Goal: Information Seeking & Learning: Learn about a topic

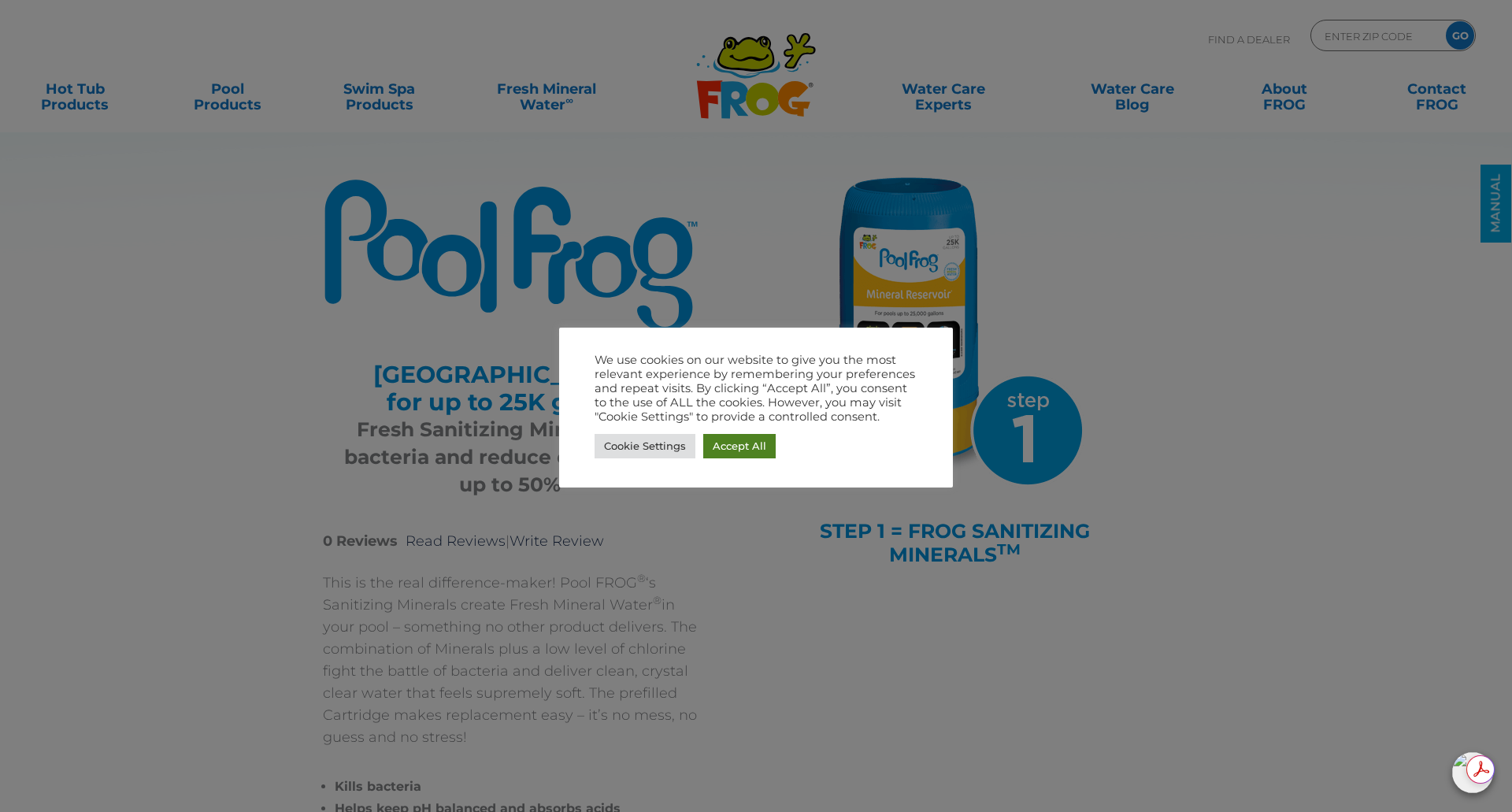
click at [723, 451] on link "Accept All" at bounding box center [739, 446] width 72 height 24
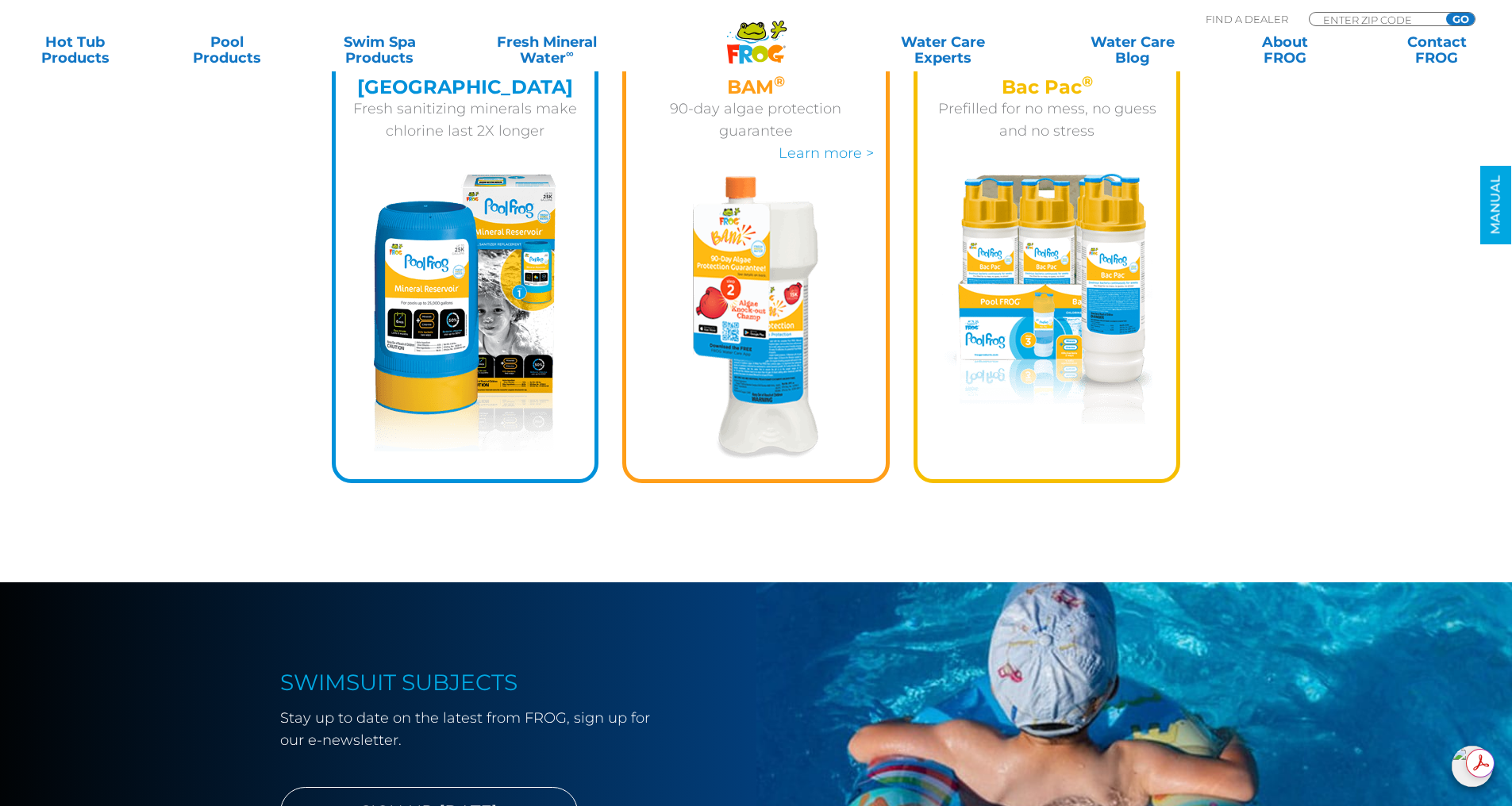
scroll to position [2301, 0]
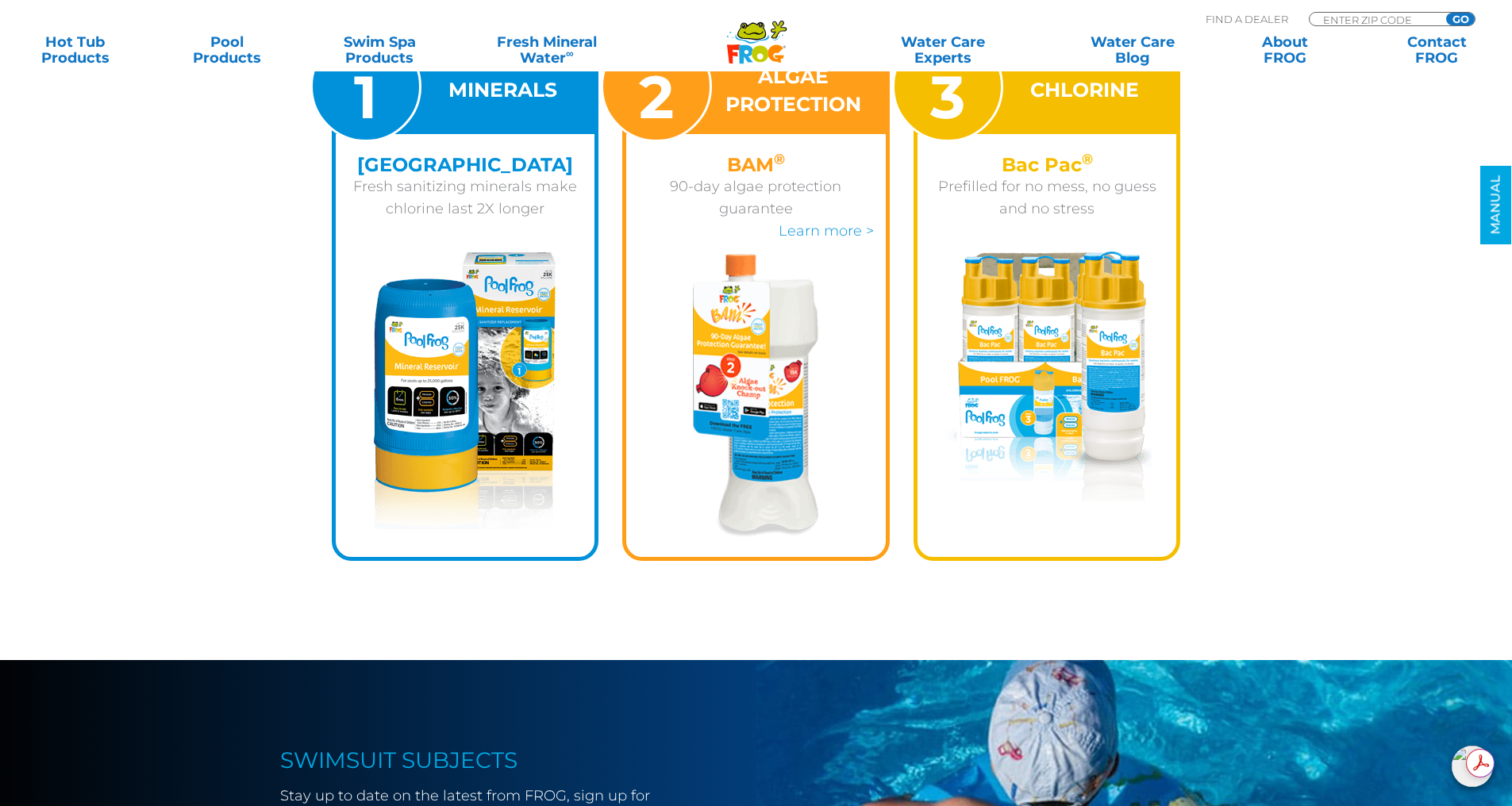
click at [1067, 327] on img at bounding box center [1048, 376] width 211 height 251
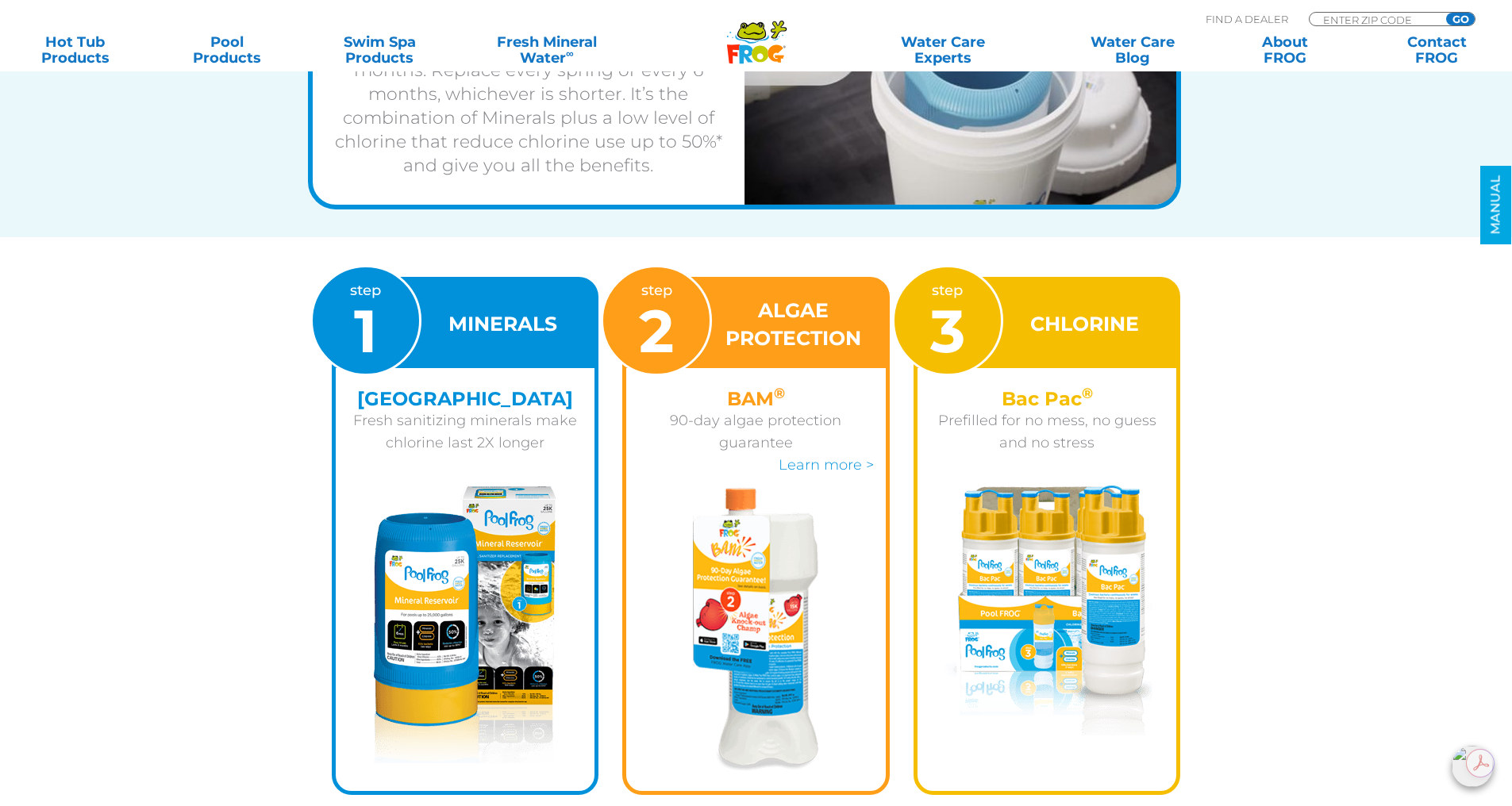
scroll to position [2064, 0]
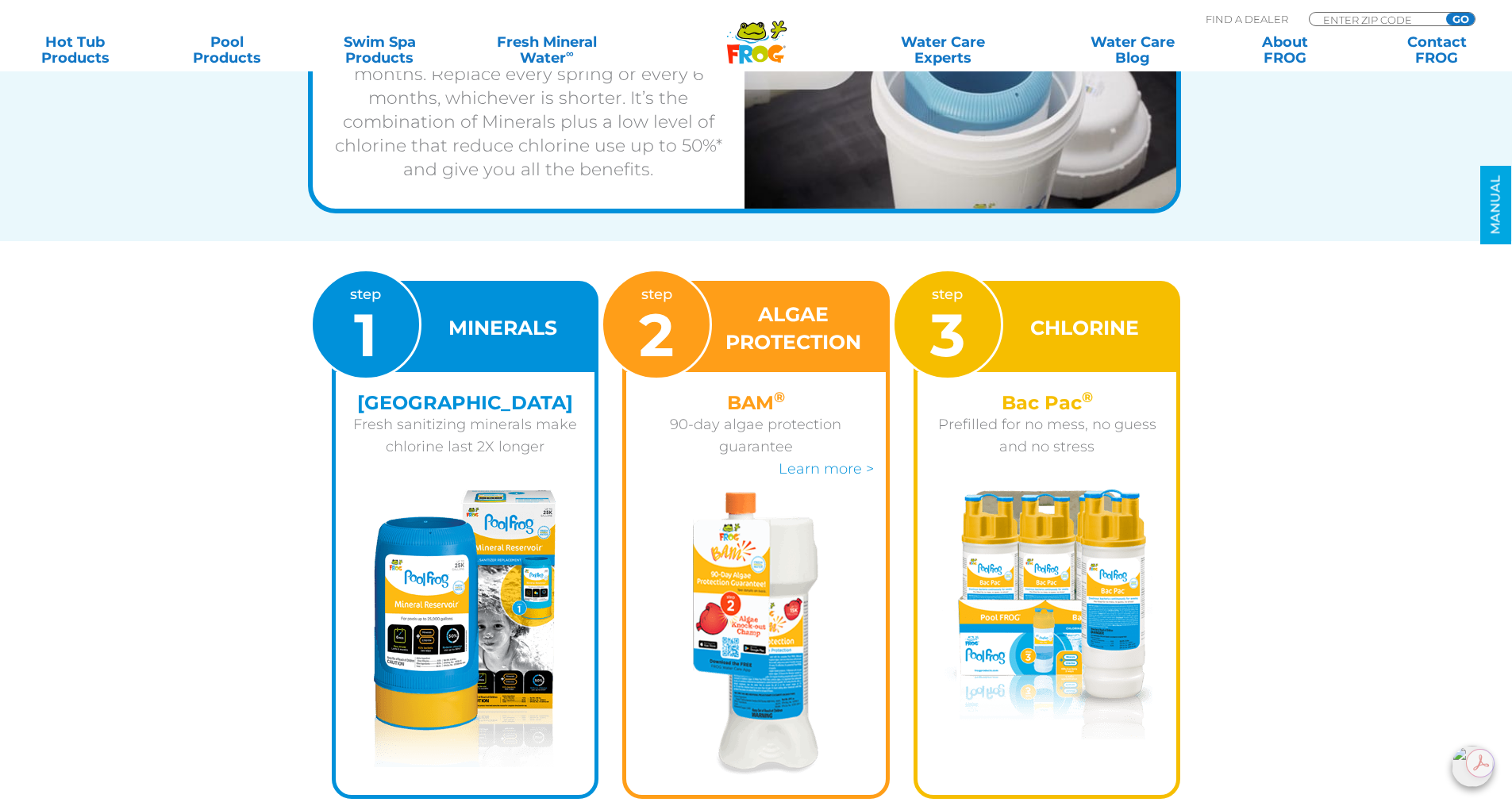
click at [493, 355] on div "MINERALS" at bounding box center [466, 328] width 260 height 87
click at [457, 525] on img at bounding box center [465, 629] width 182 height 278
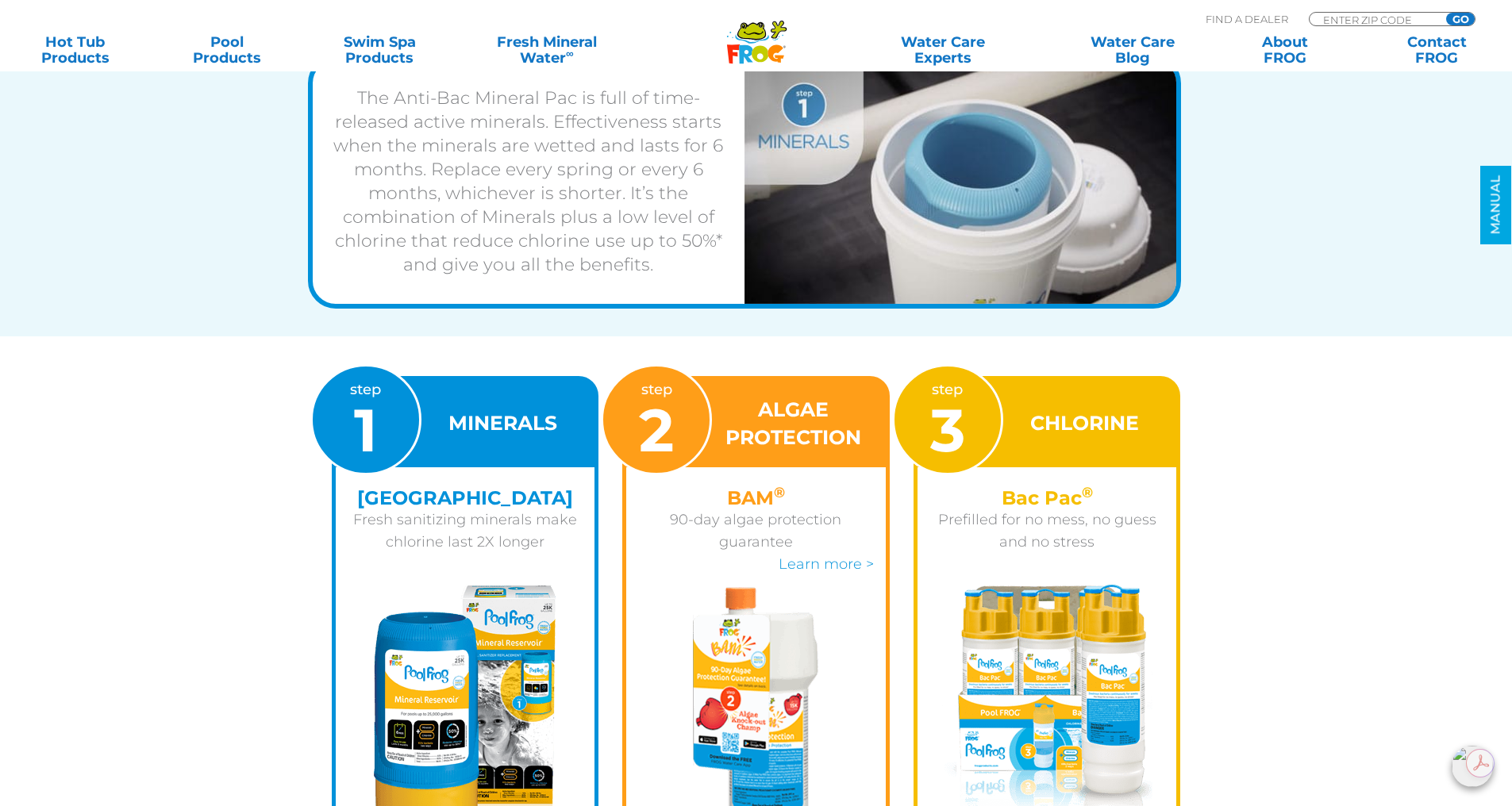
scroll to position [1825, 0]
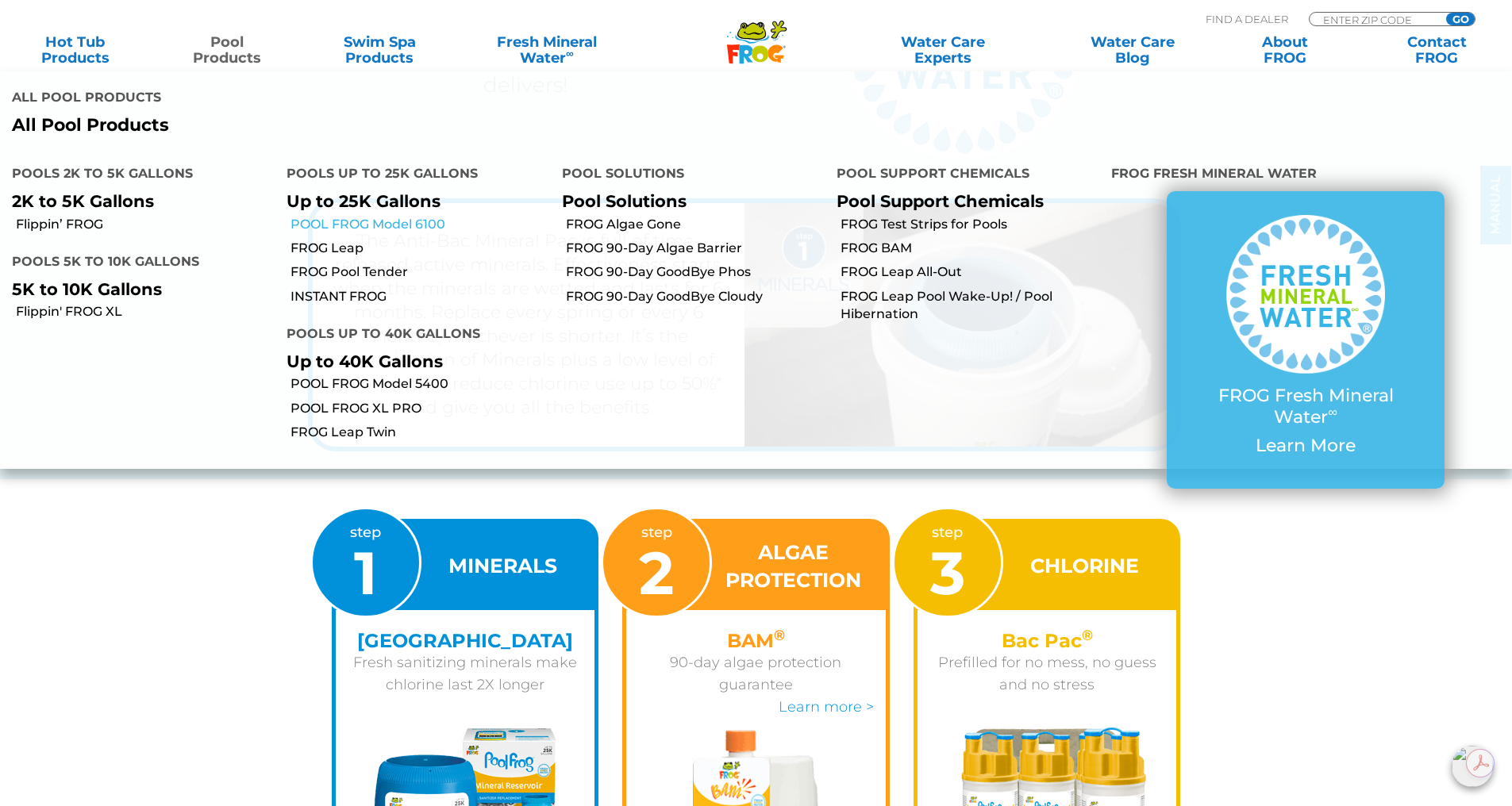
click at [407, 216] on link "POOL FROG Model 6100" at bounding box center [420, 224] width 259 height 17
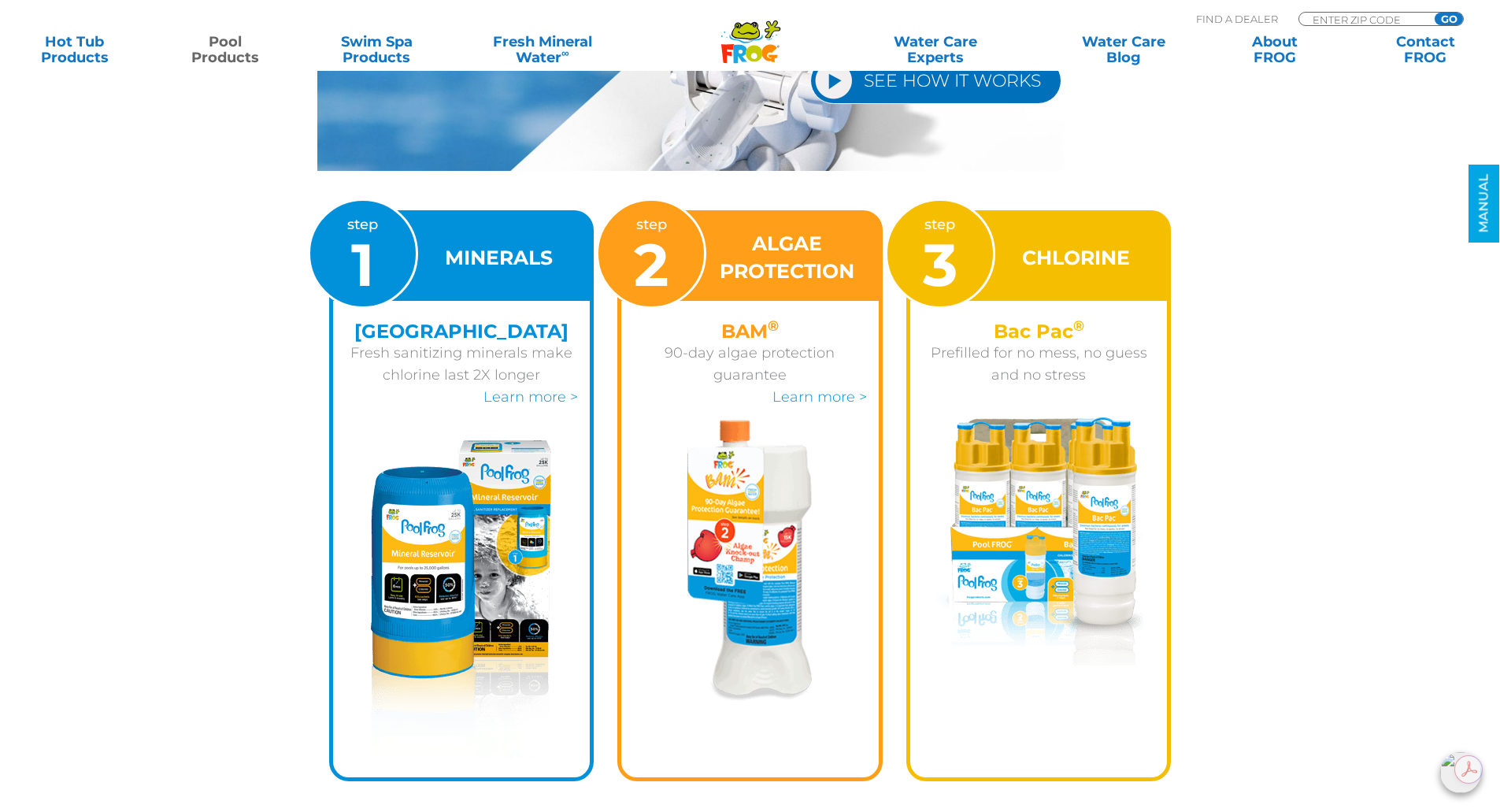
scroll to position [2205, 0]
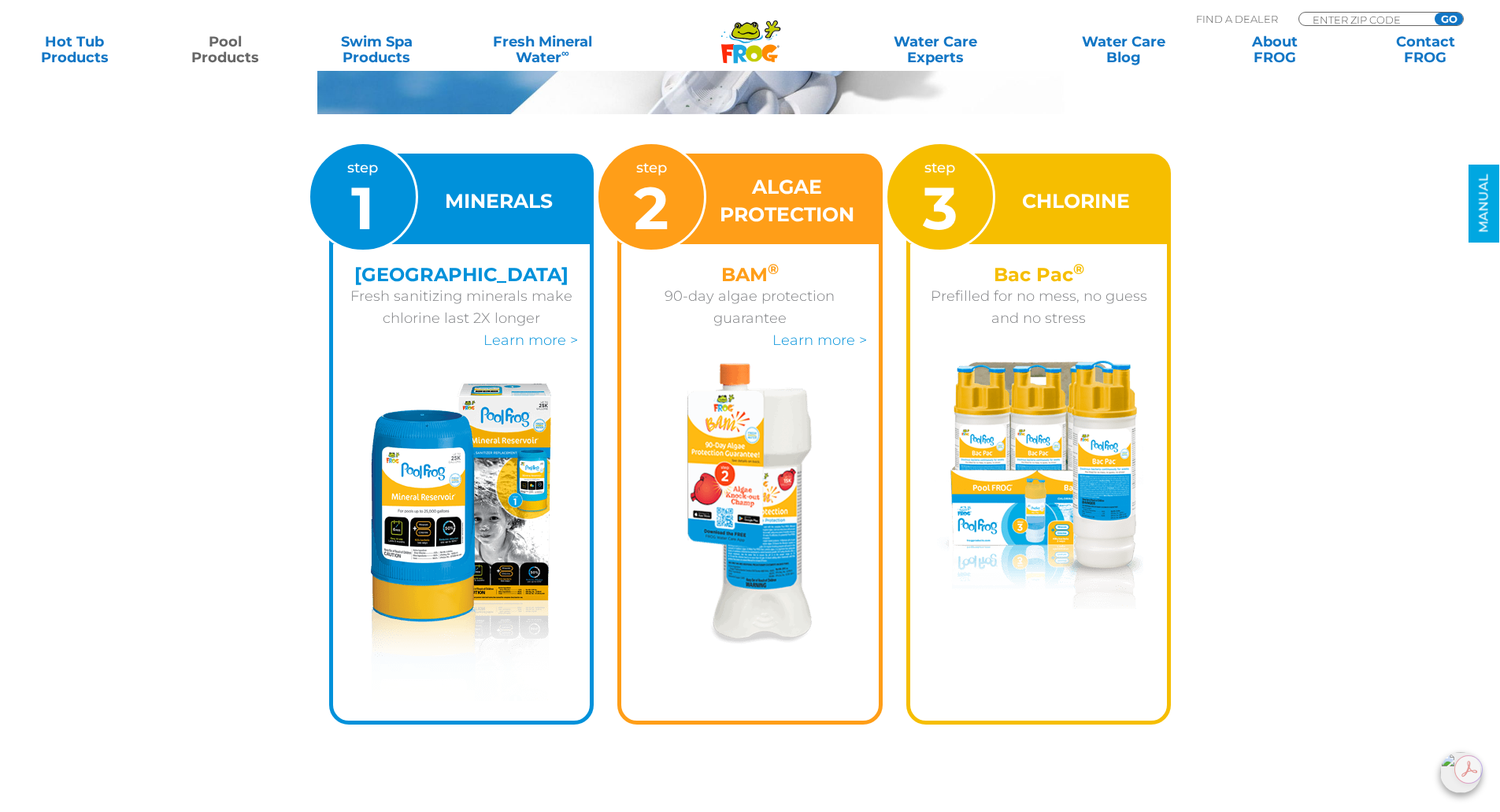
click at [741, 530] on img at bounding box center [750, 503] width 126 height 281
click at [820, 337] on link "Learn more >" at bounding box center [819, 340] width 95 height 17
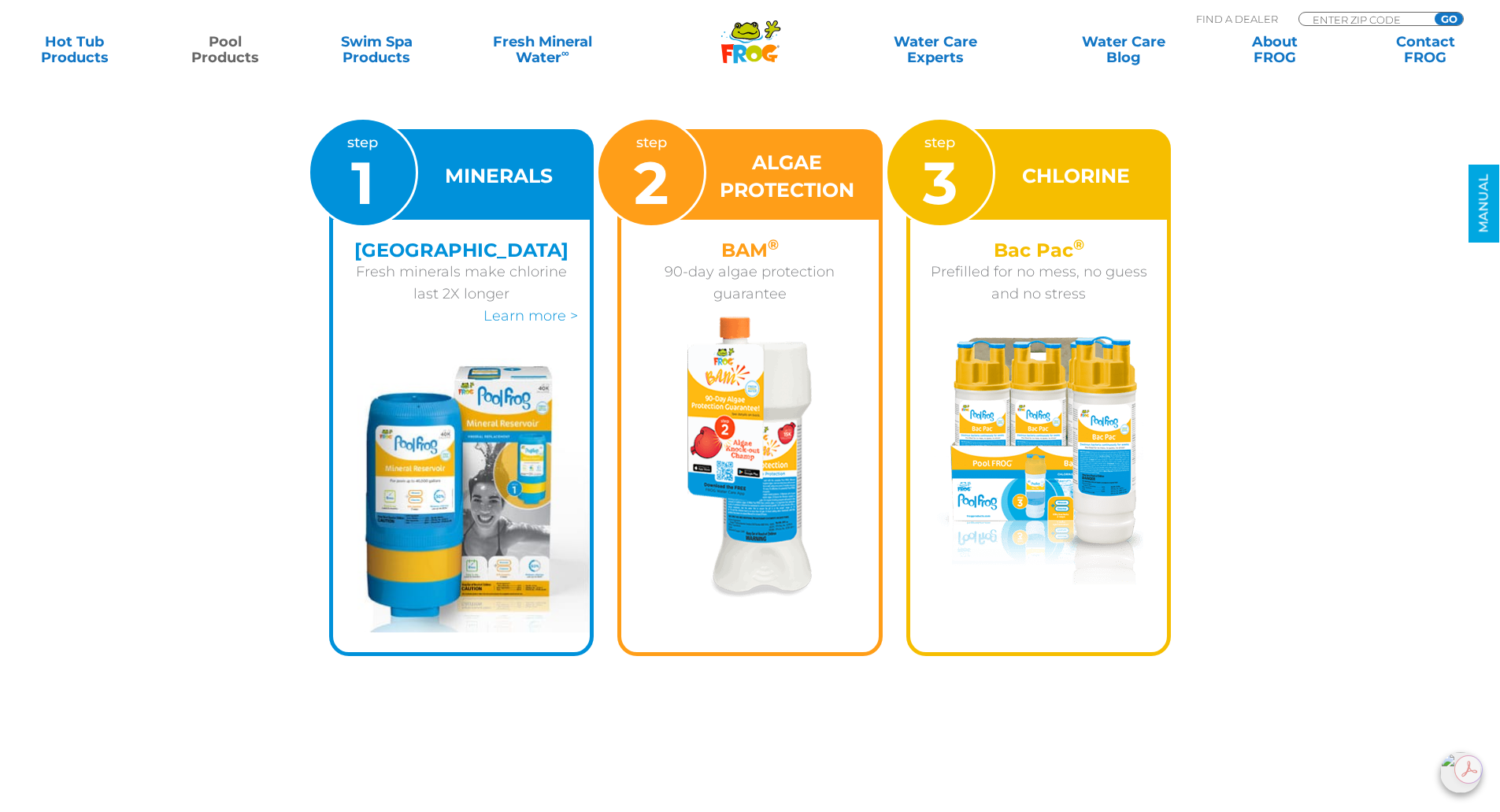
scroll to position [3780, 0]
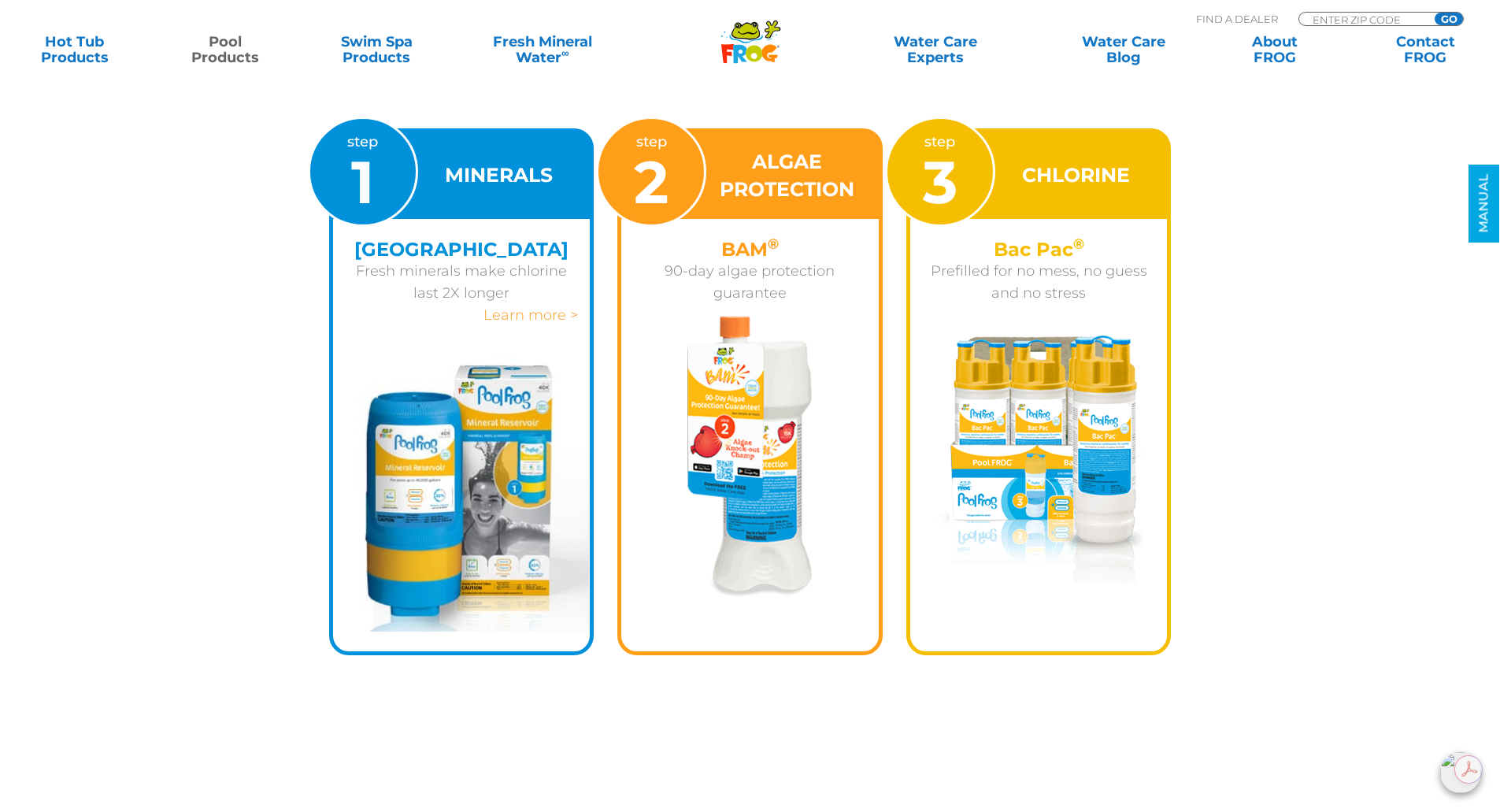
click at [540, 318] on link "Learn more >" at bounding box center [531, 314] width 95 height 17
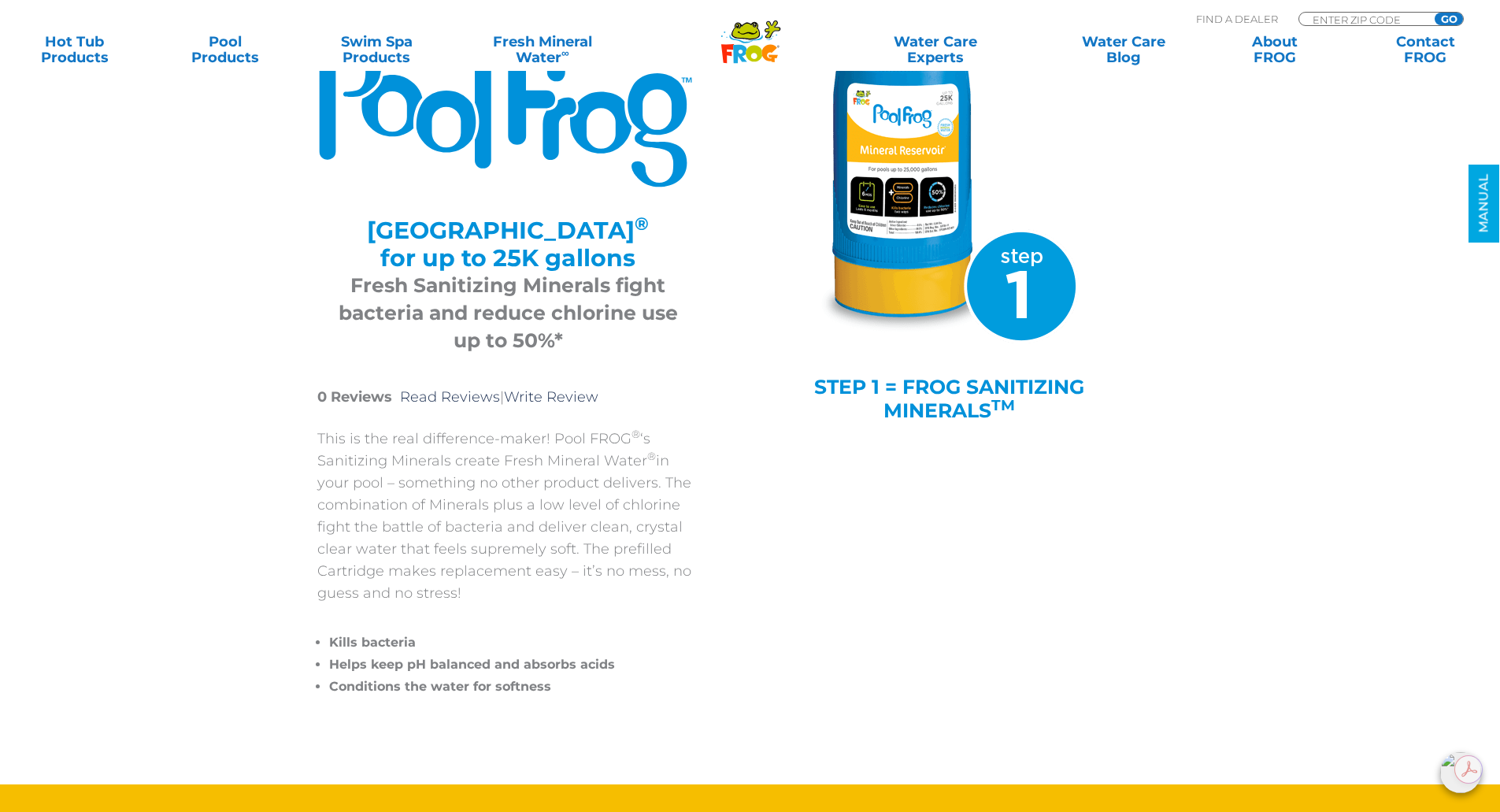
scroll to position [157, 0]
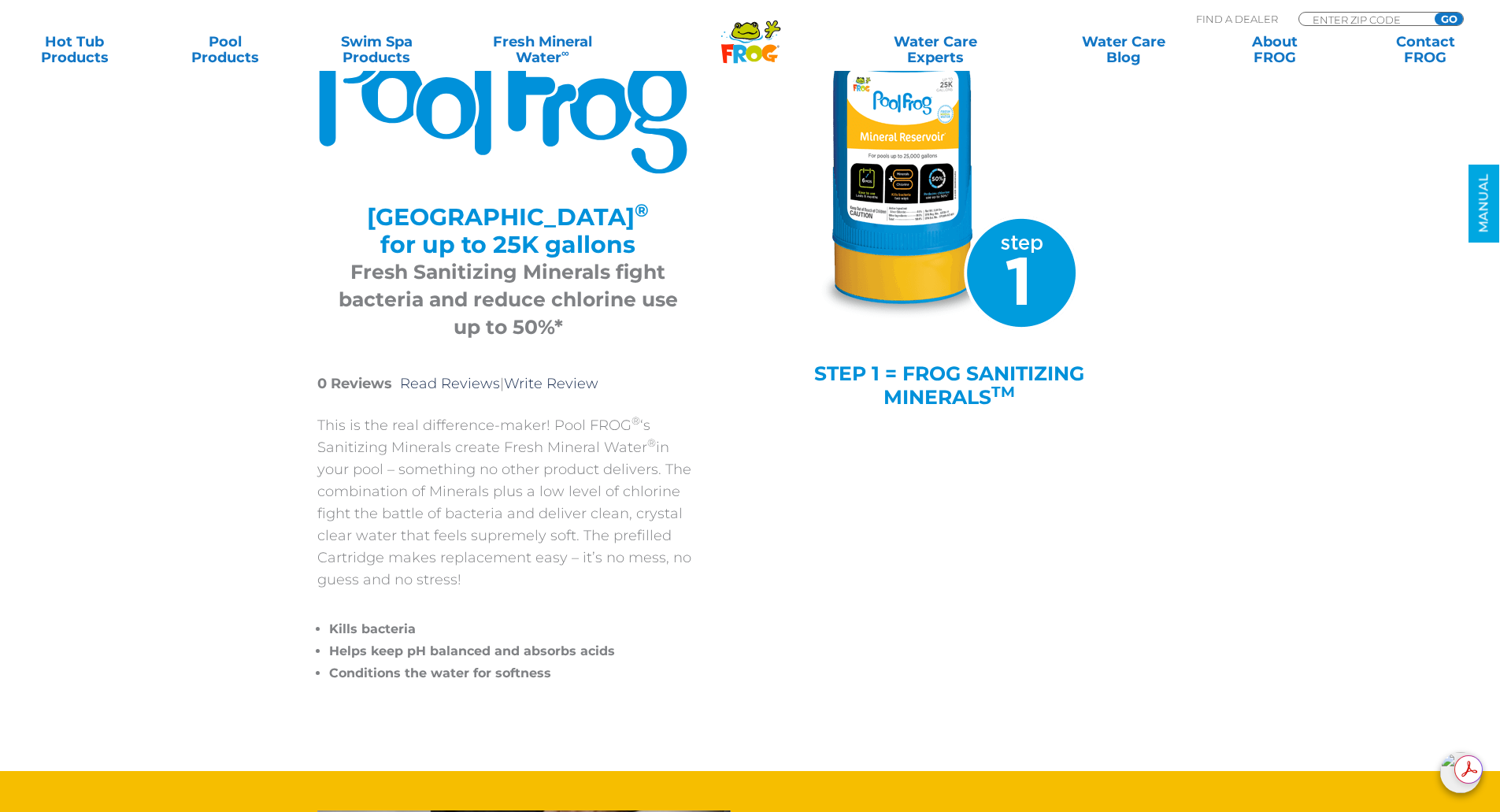
click at [917, 267] on img at bounding box center [949, 174] width 260 height 310
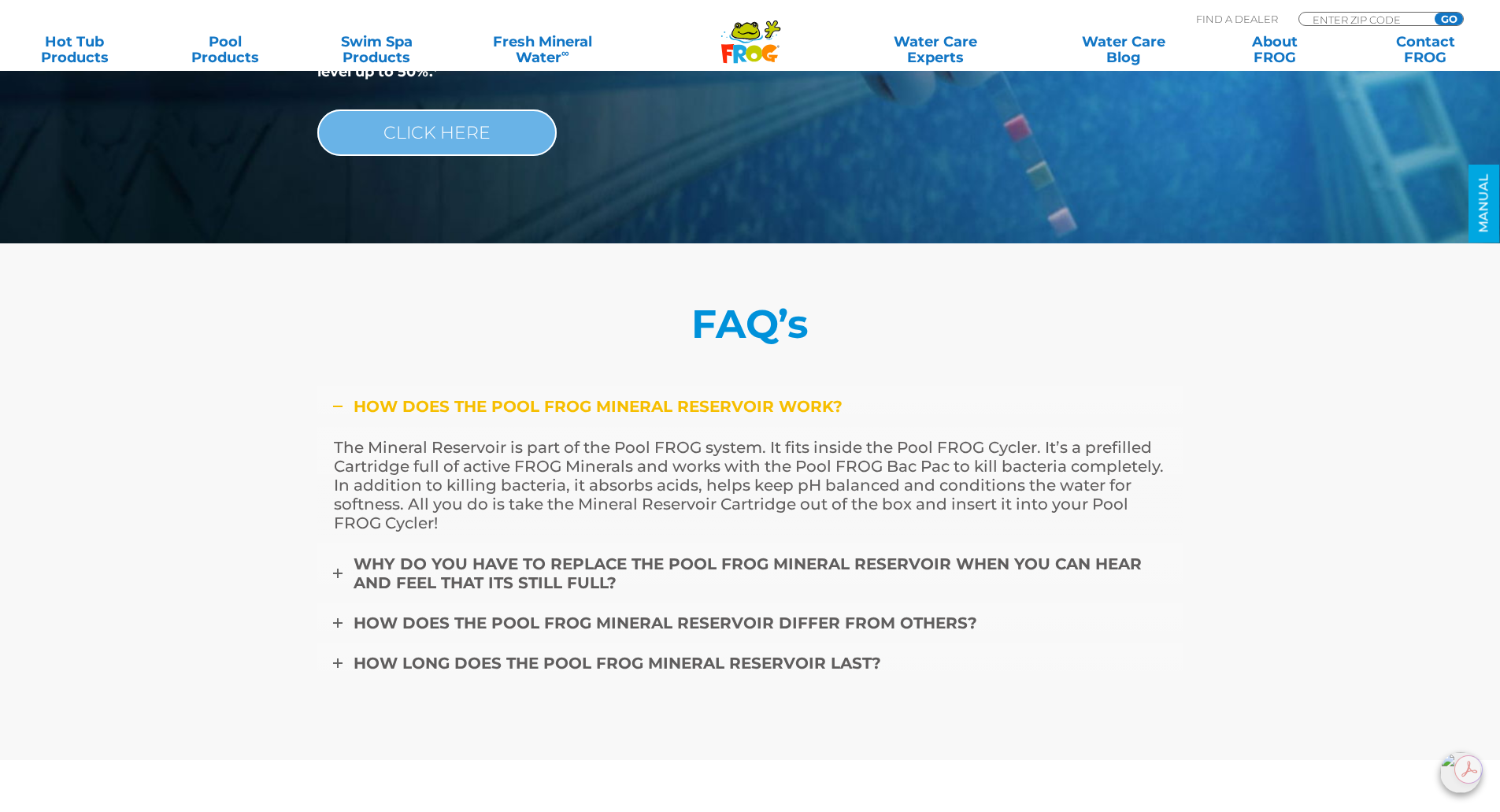
scroll to position [4253, 0]
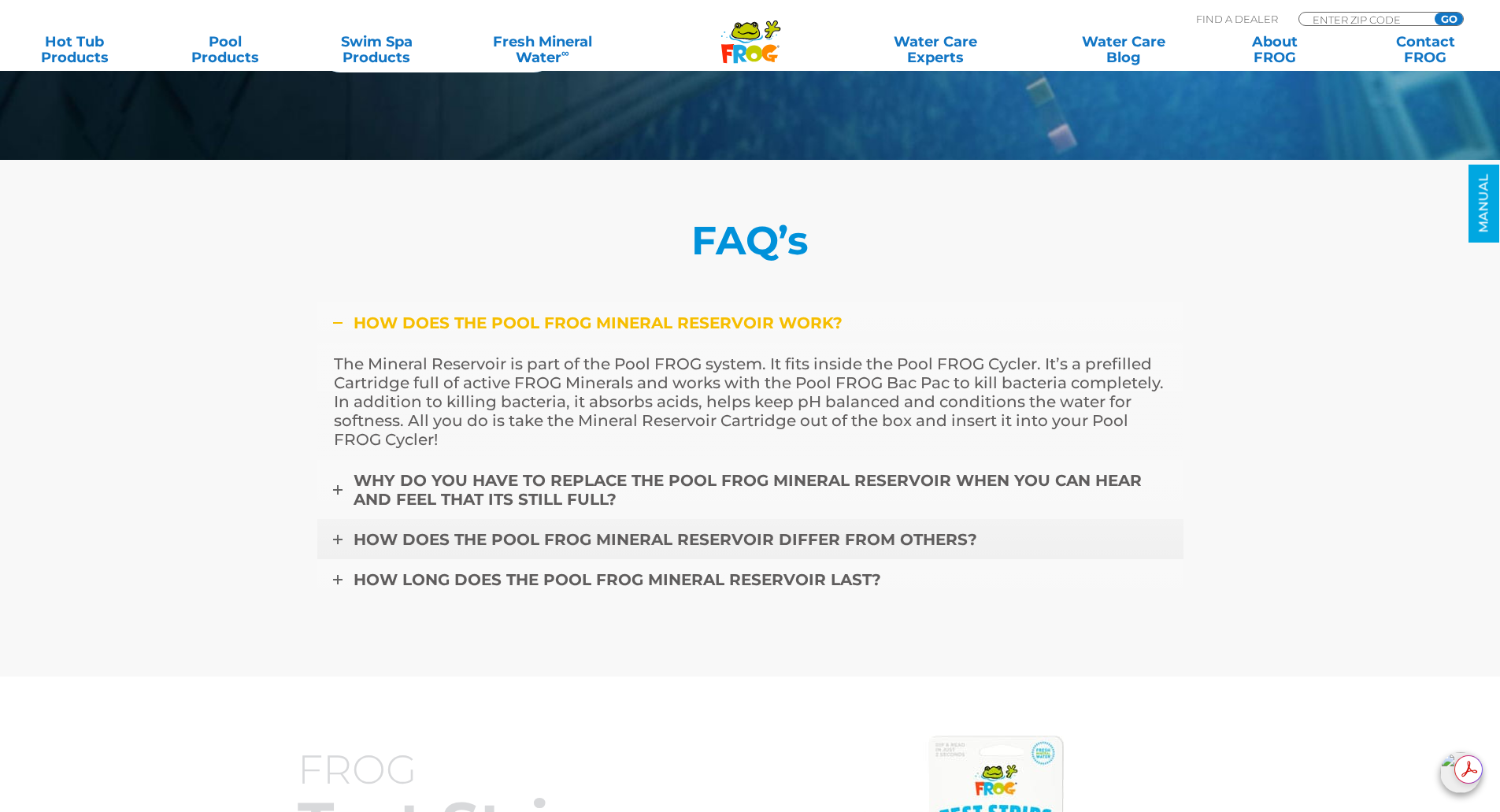
click at [814, 540] on span "HOW DOES THE POOL FROG MINERAL RESERVOIR DIFFER FROM OTHERS?" at bounding box center [665, 539] width 624 height 19
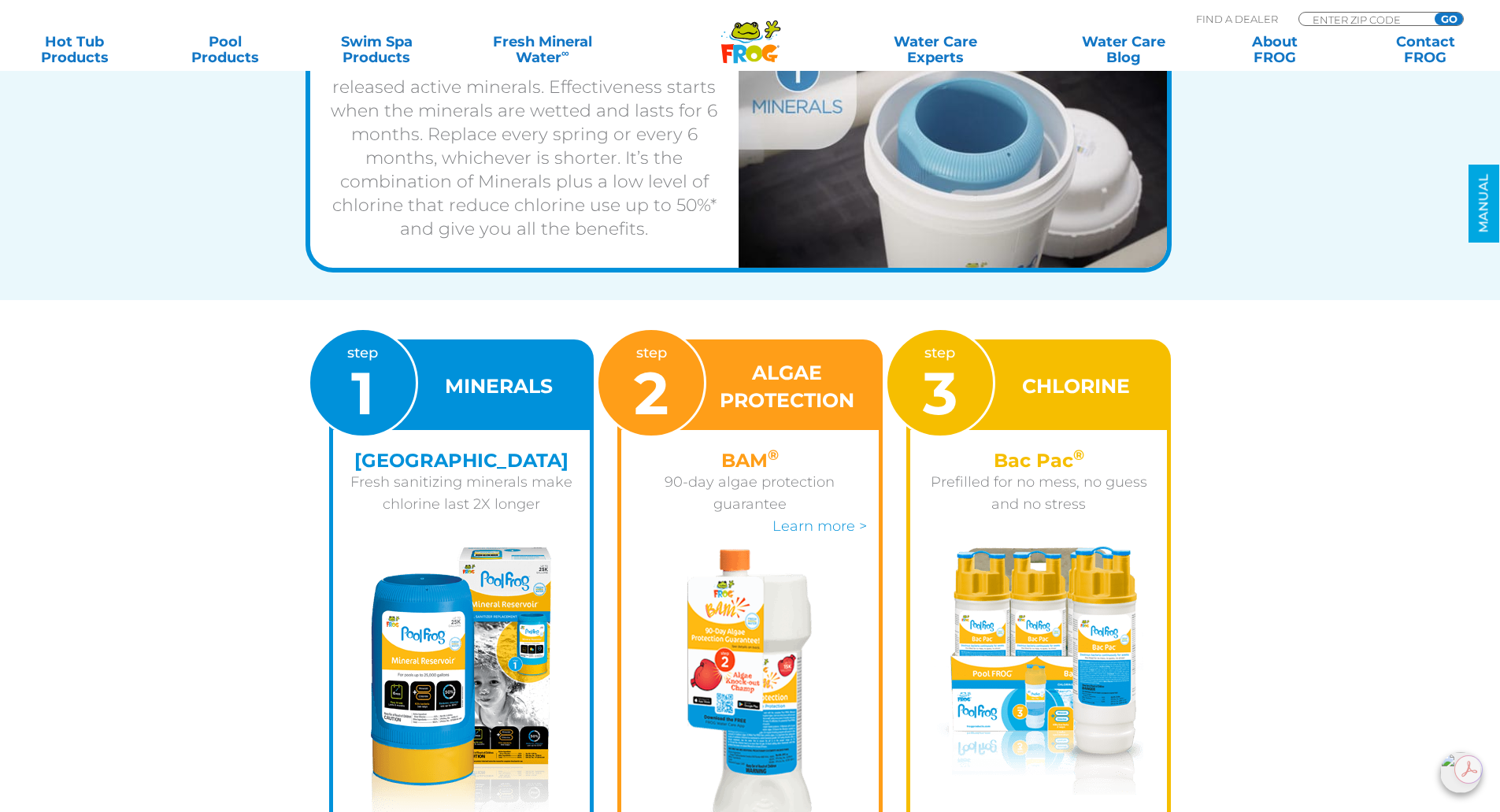
scroll to position [1788, 0]
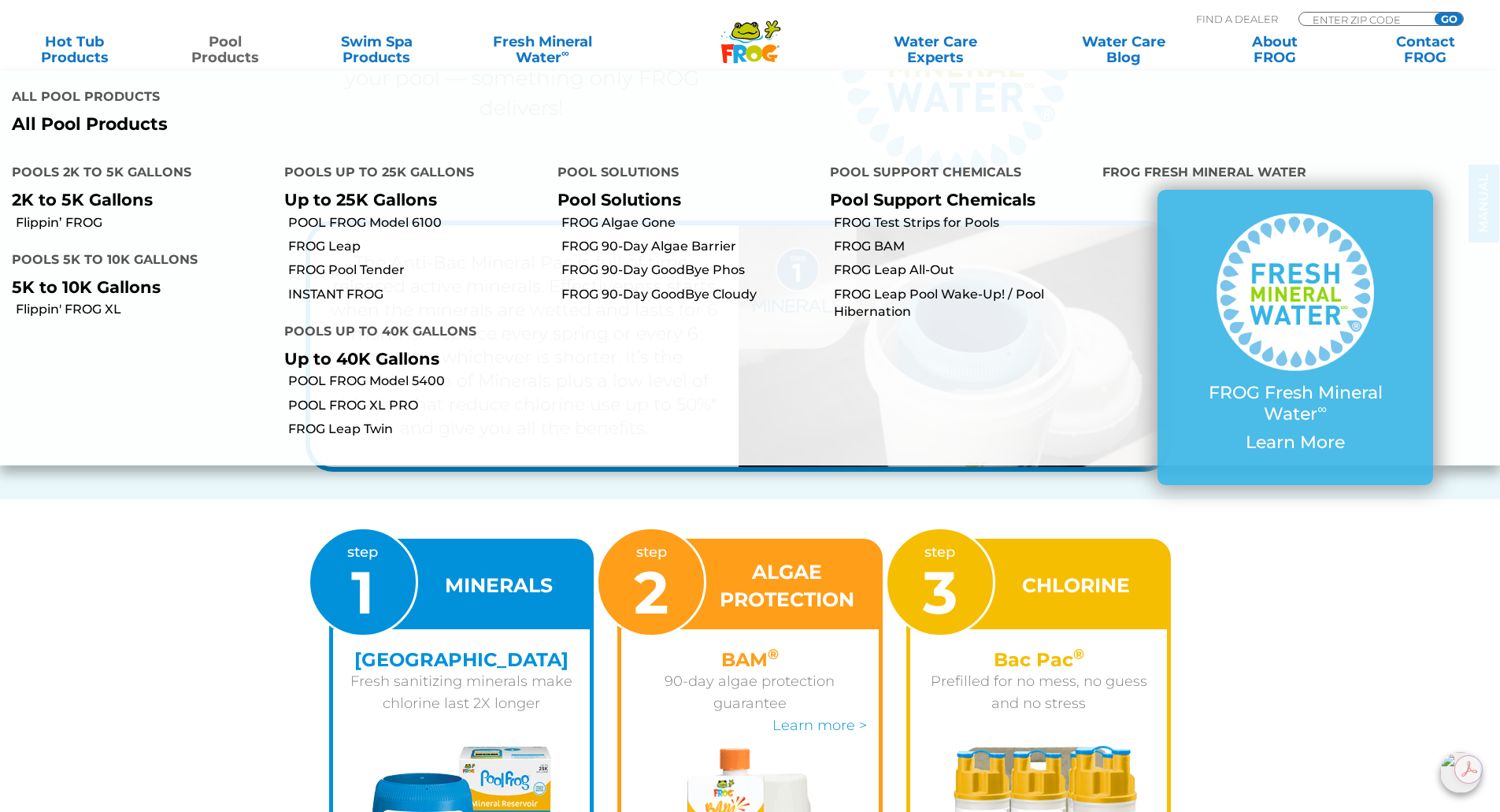
click at [236, 50] on link "Pool Products" at bounding box center [225, 49] width 118 height 32
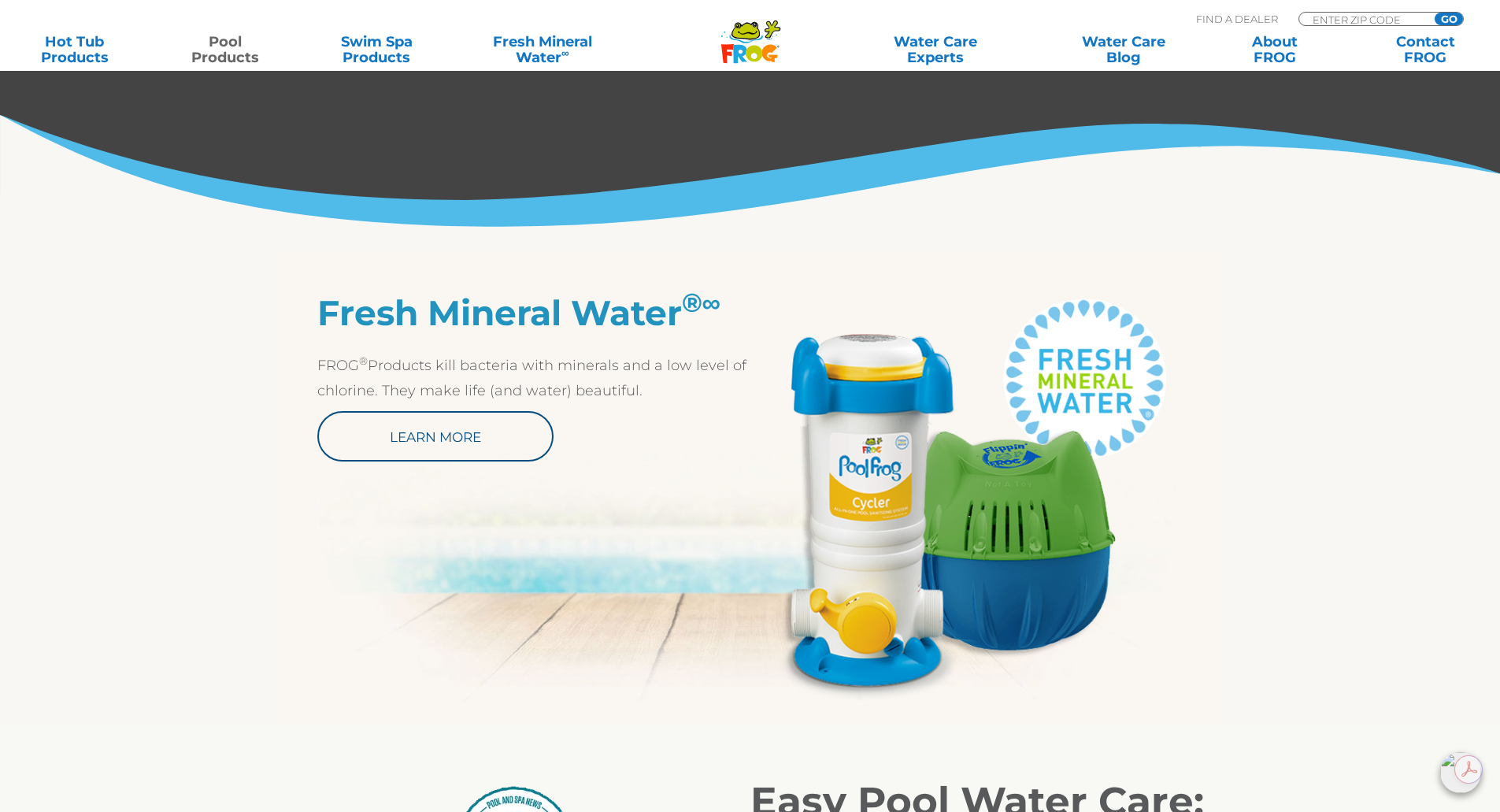
scroll to position [709, 0]
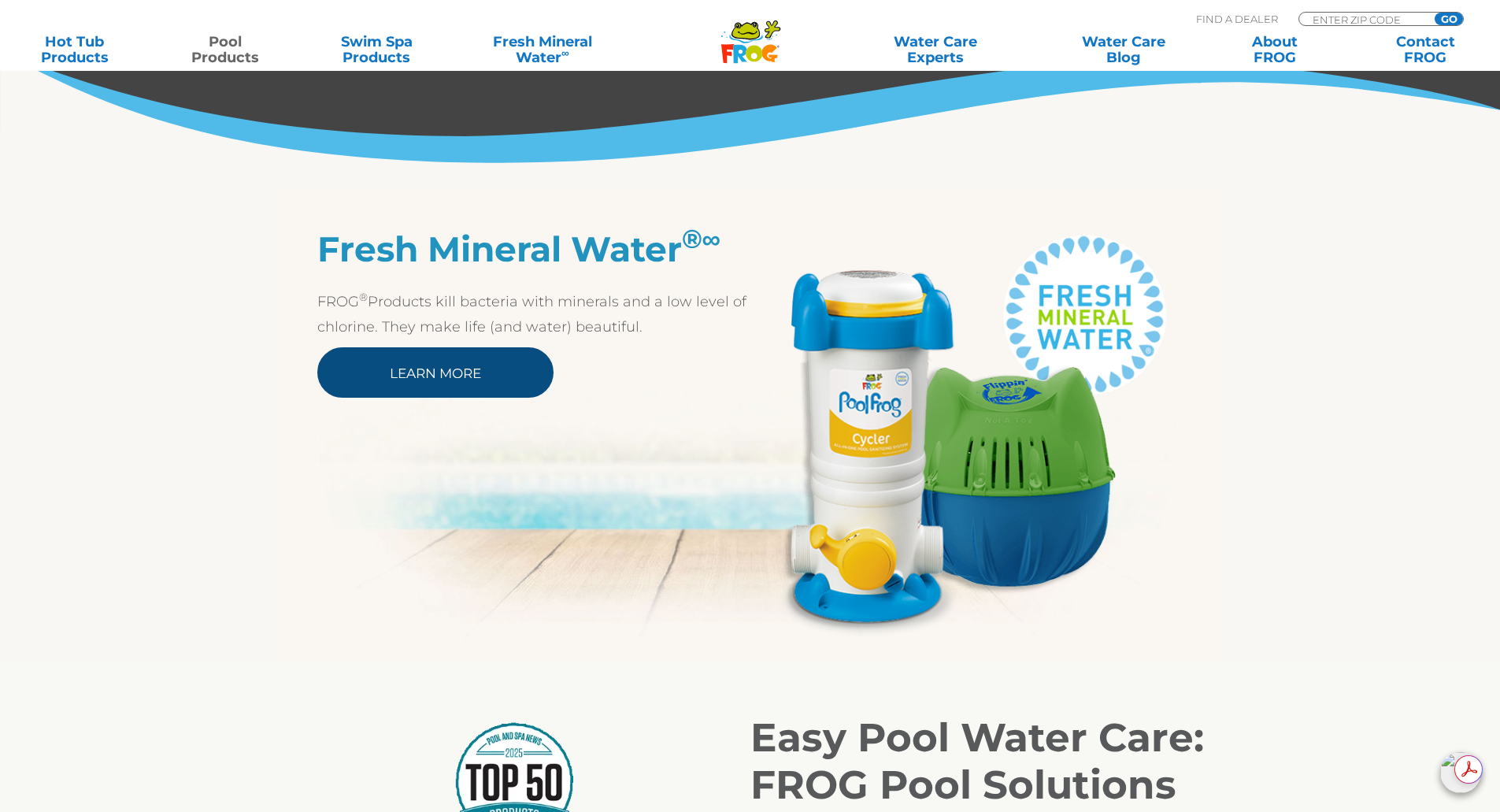
click at [503, 376] on link "Learn More" at bounding box center [436, 373] width 237 height 50
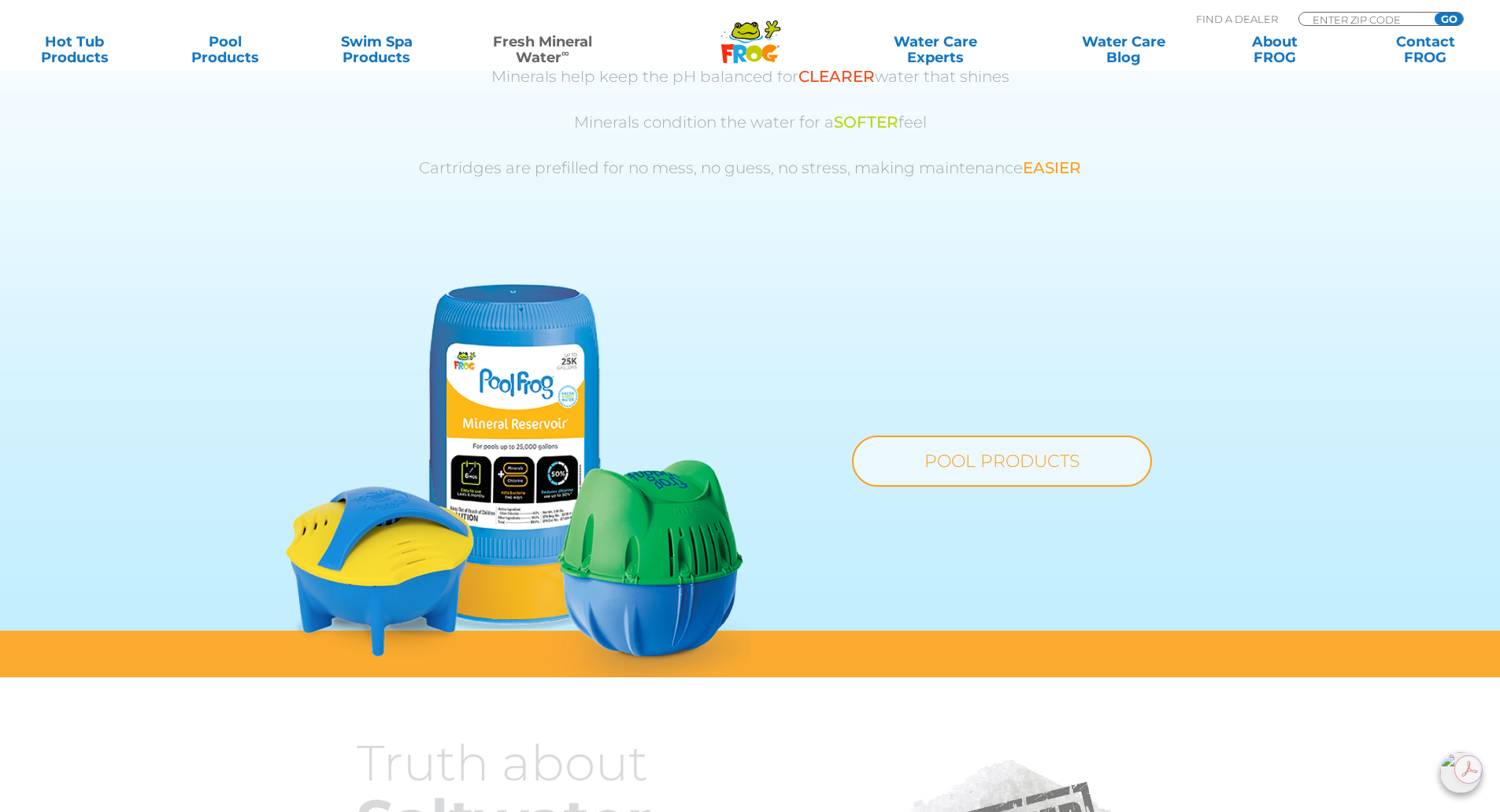
scroll to position [1024, 0]
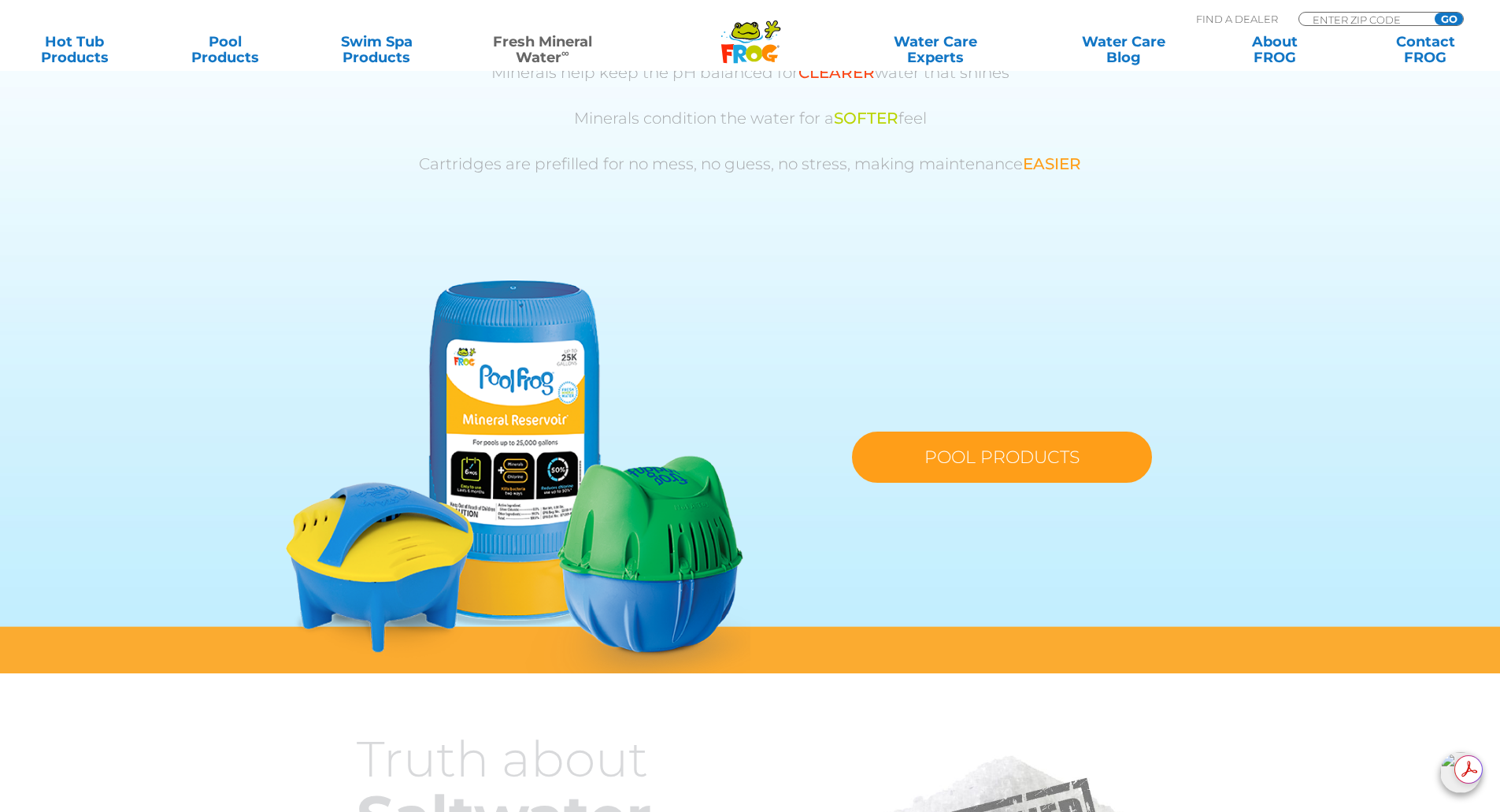
click at [987, 464] on link "POOL PRODUCTS" at bounding box center [1002, 457] width 300 height 51
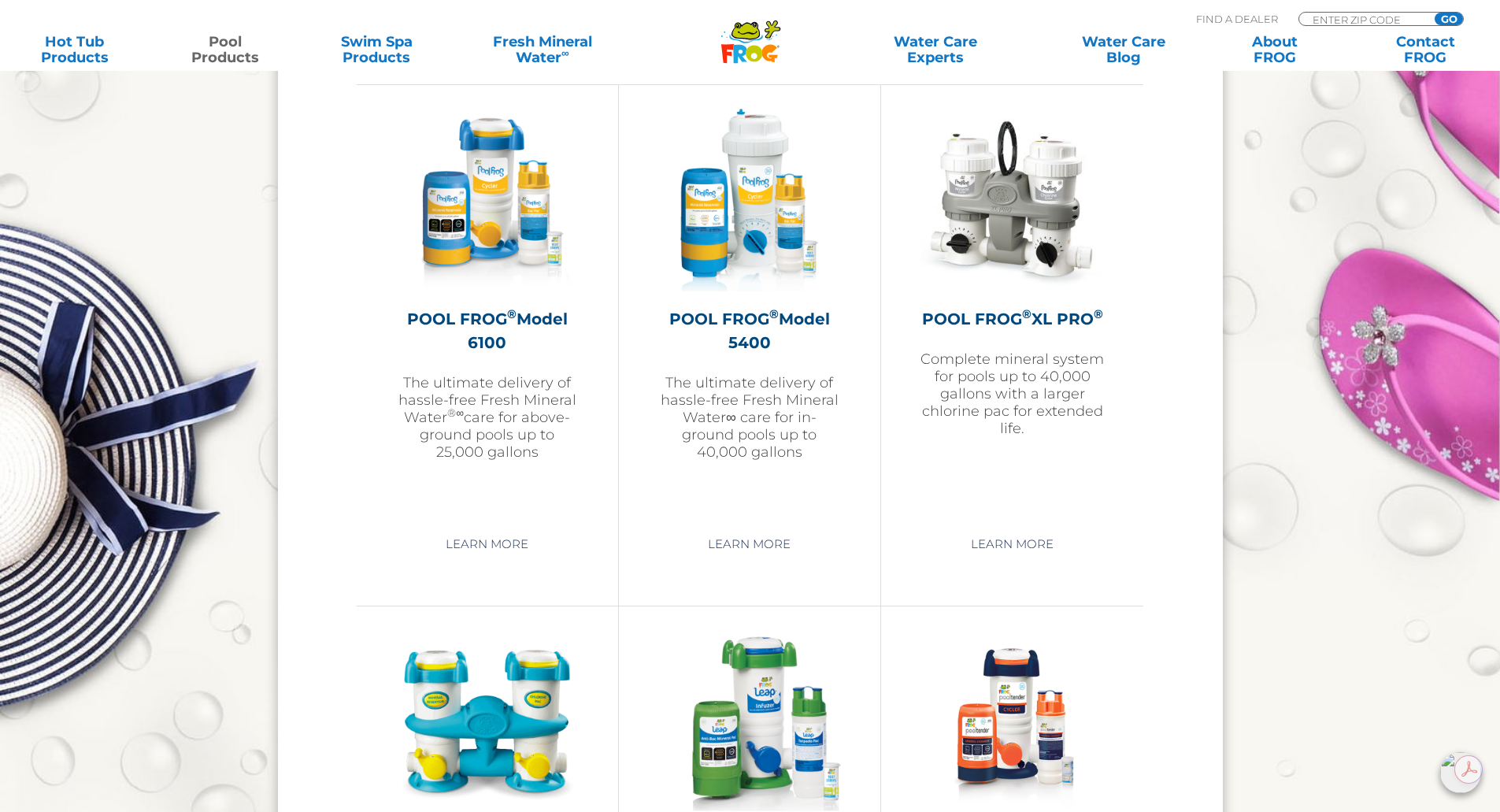
scroll to position [2205, 0]
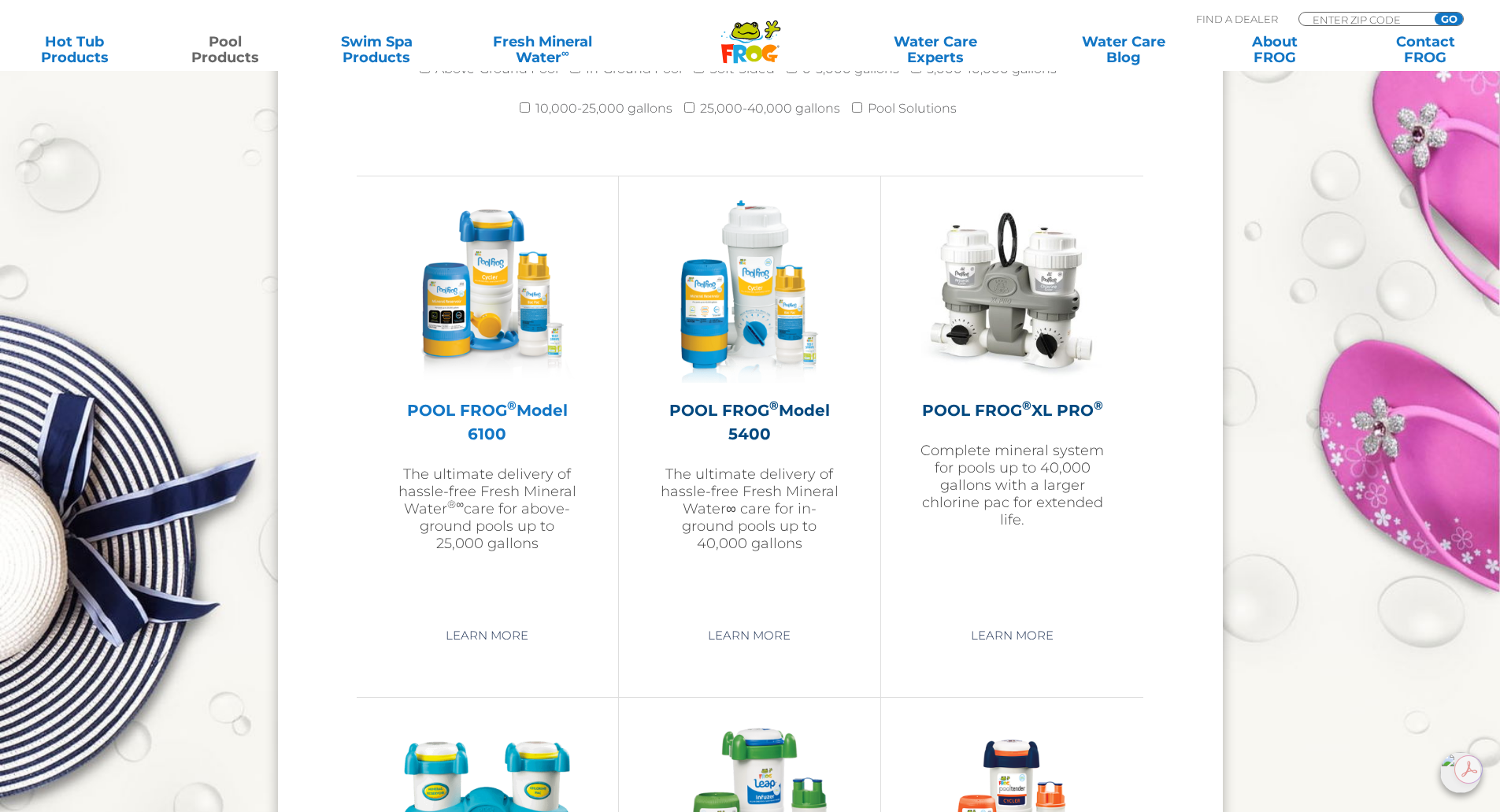
click at [493, 409] on h2 "POOL FROG ® Model 6100" at bounding box center [487, 422] width 182 height 47
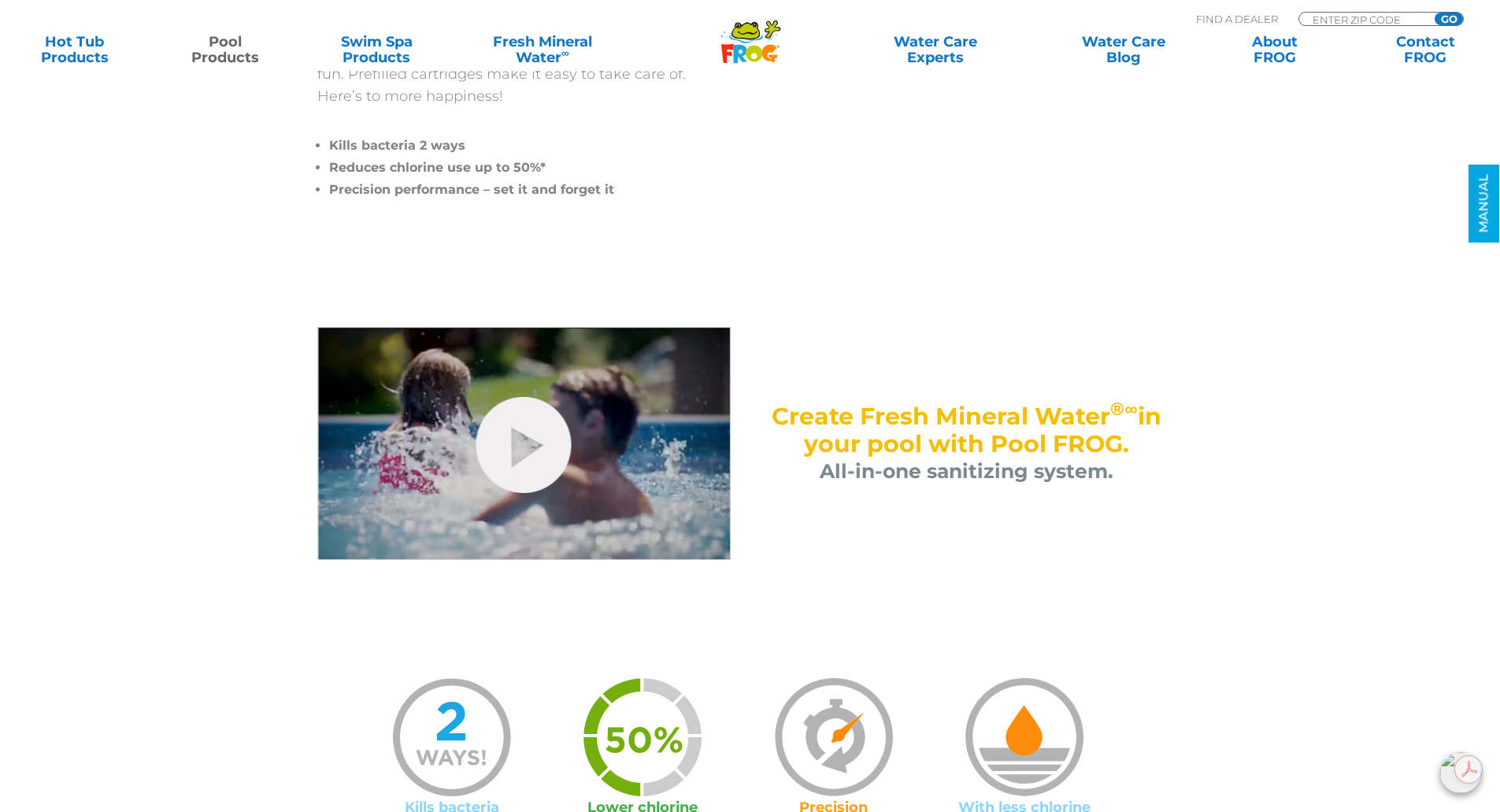
scroll to position [709, 0]
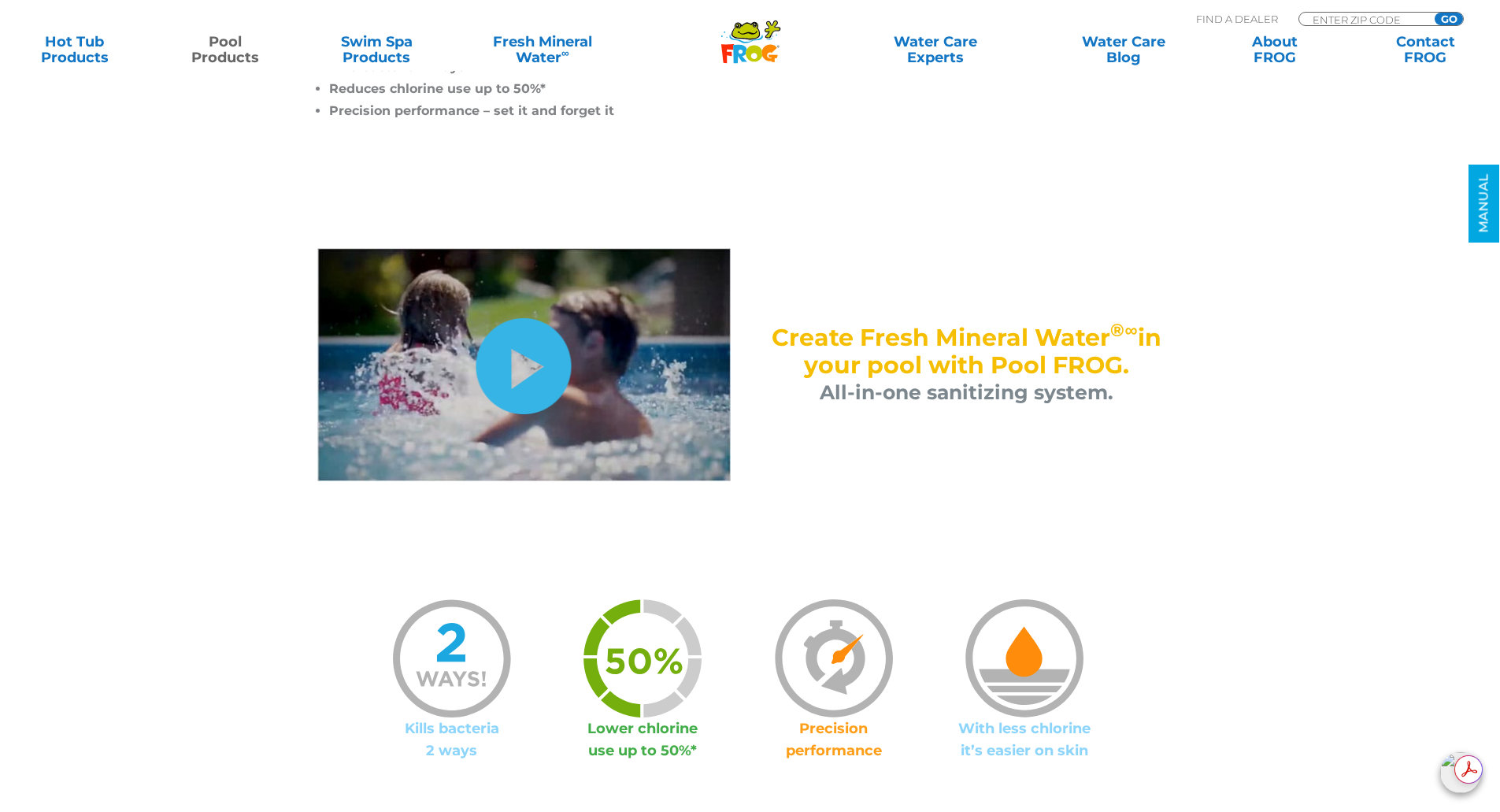
click at [515, 374] on link "hide-me" at bounding box center [524, 366] width 96 height 96
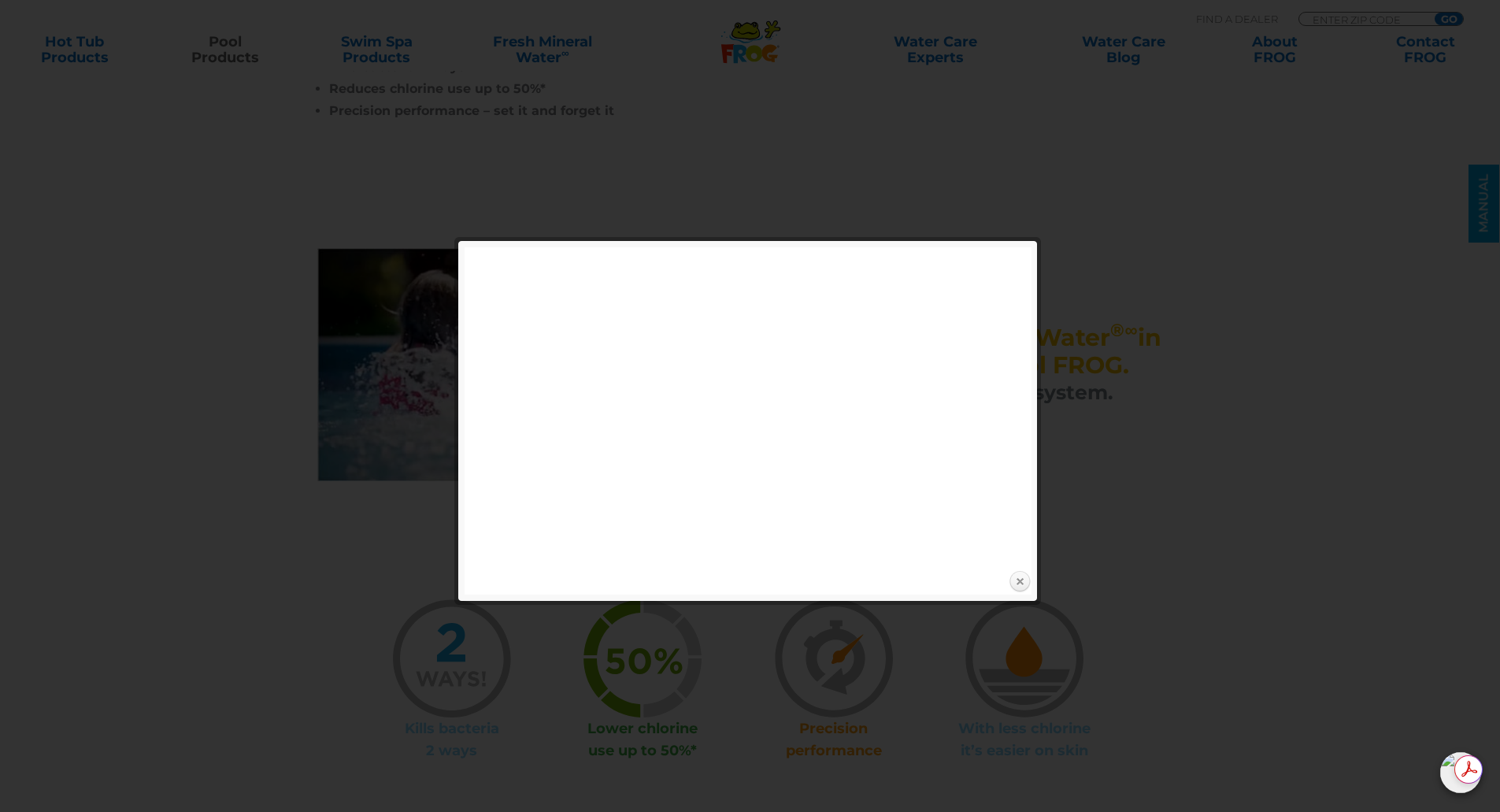
click at [1024, 585] on link "Close" at bounding box center [1019, 582] width 24 height 24
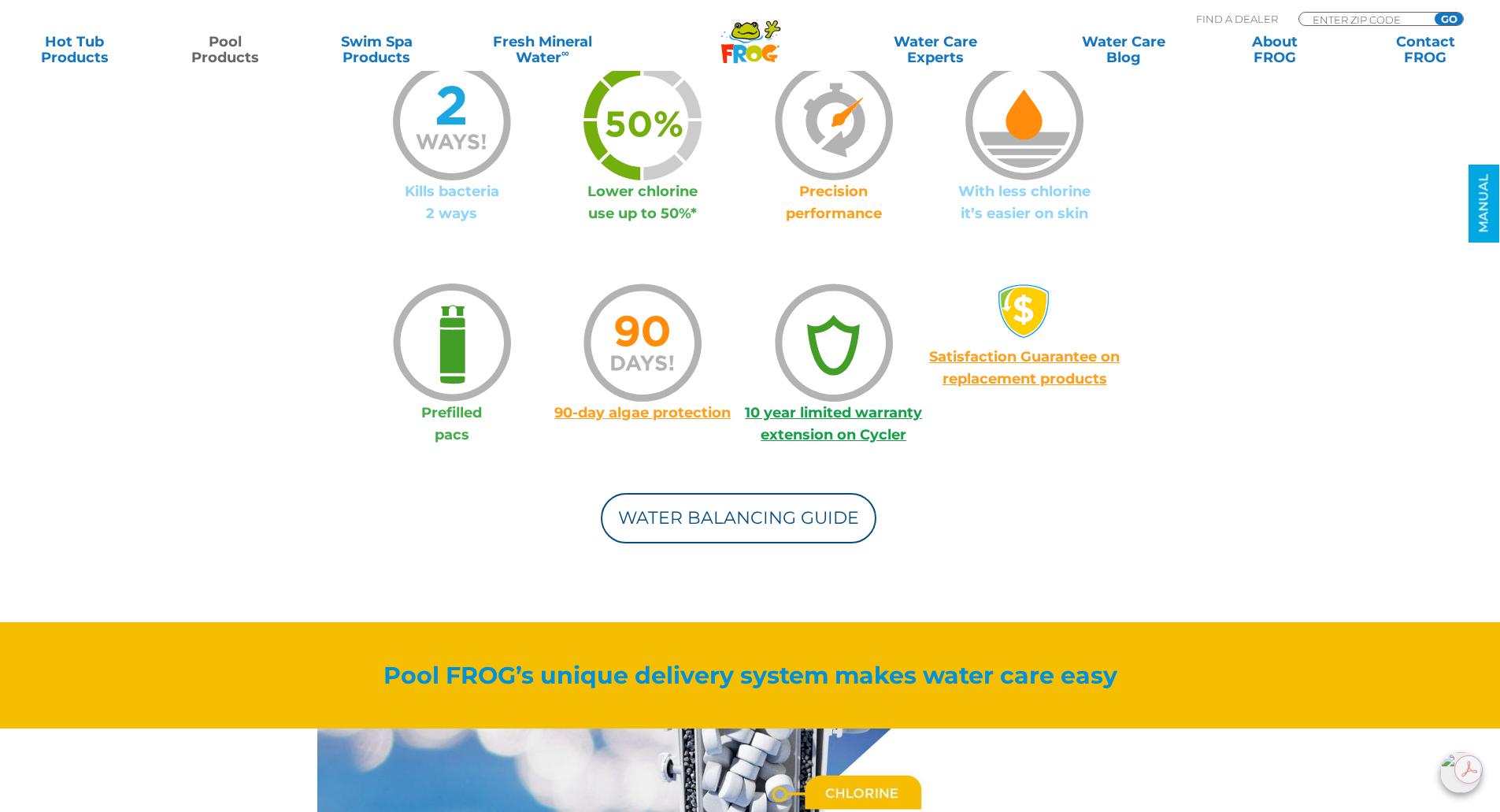
scroll to position [1260, 0]
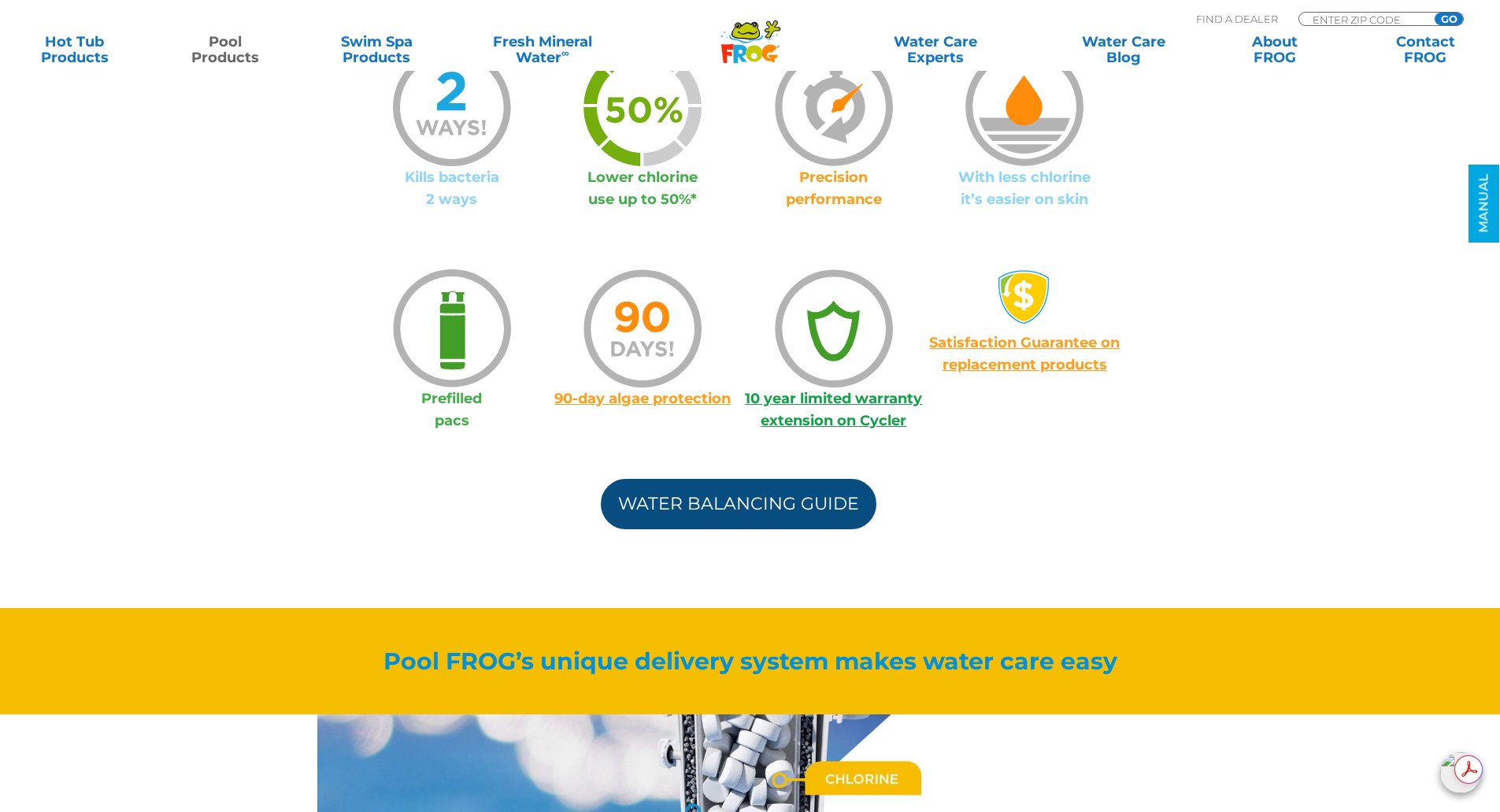
click at [792, 511] on link "Water Balancing Guide" at bounding box center [739, 504] width 276 height 50
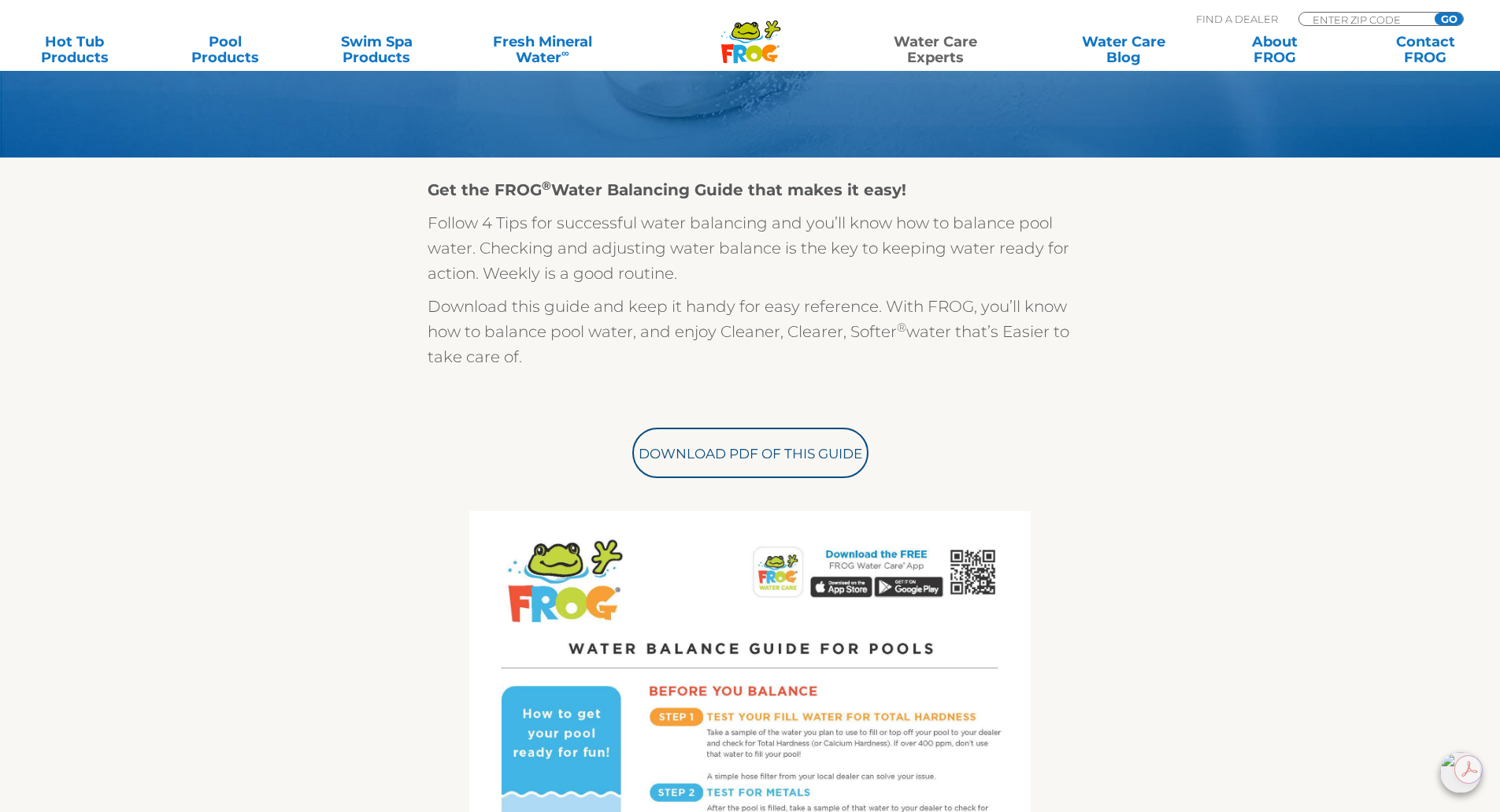
scroll to position [315, 0]
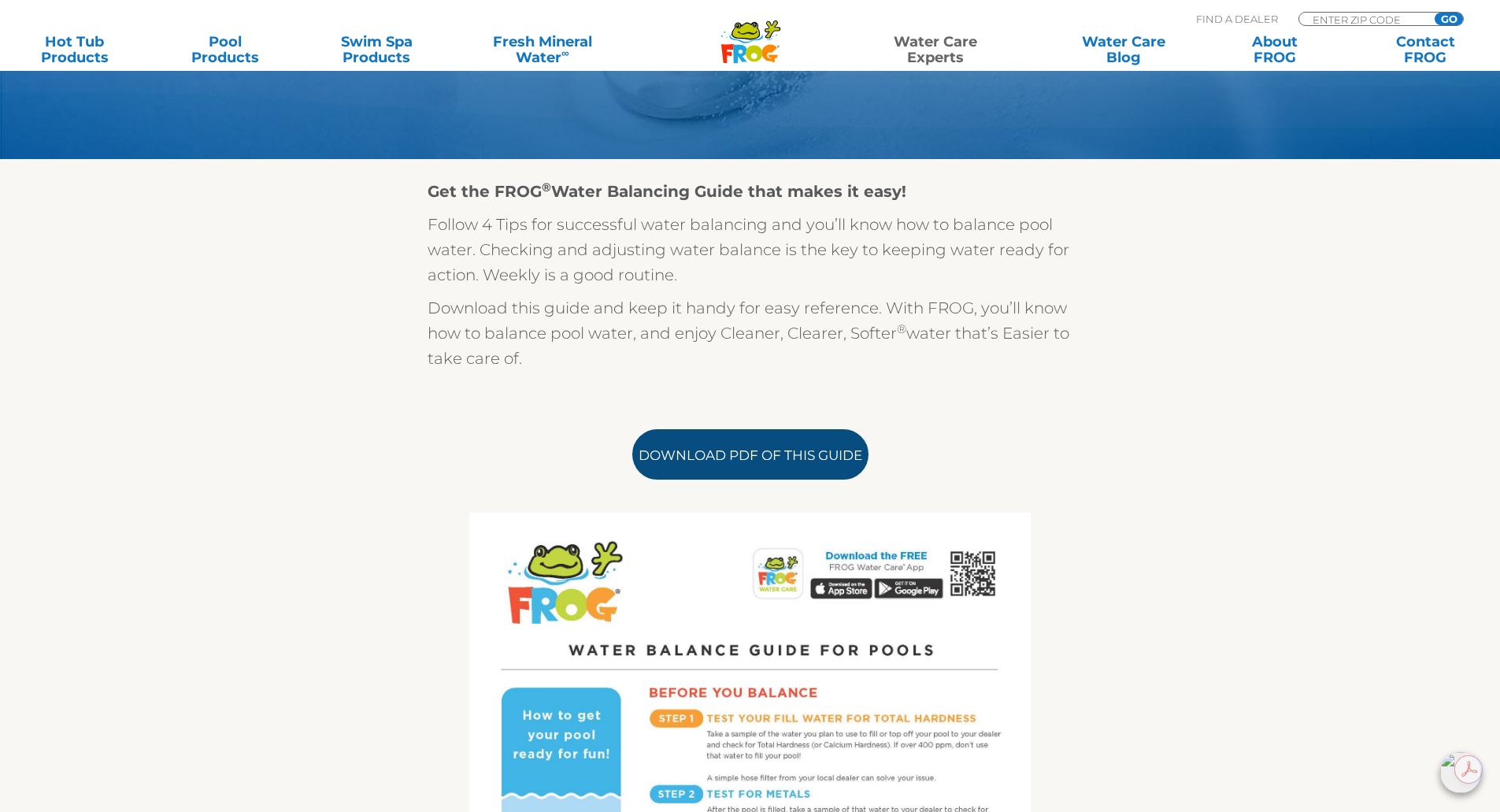
click at [770, 456] on link "Download PDF of this Guide" at bounding box center [750, 455] width 237 height 50
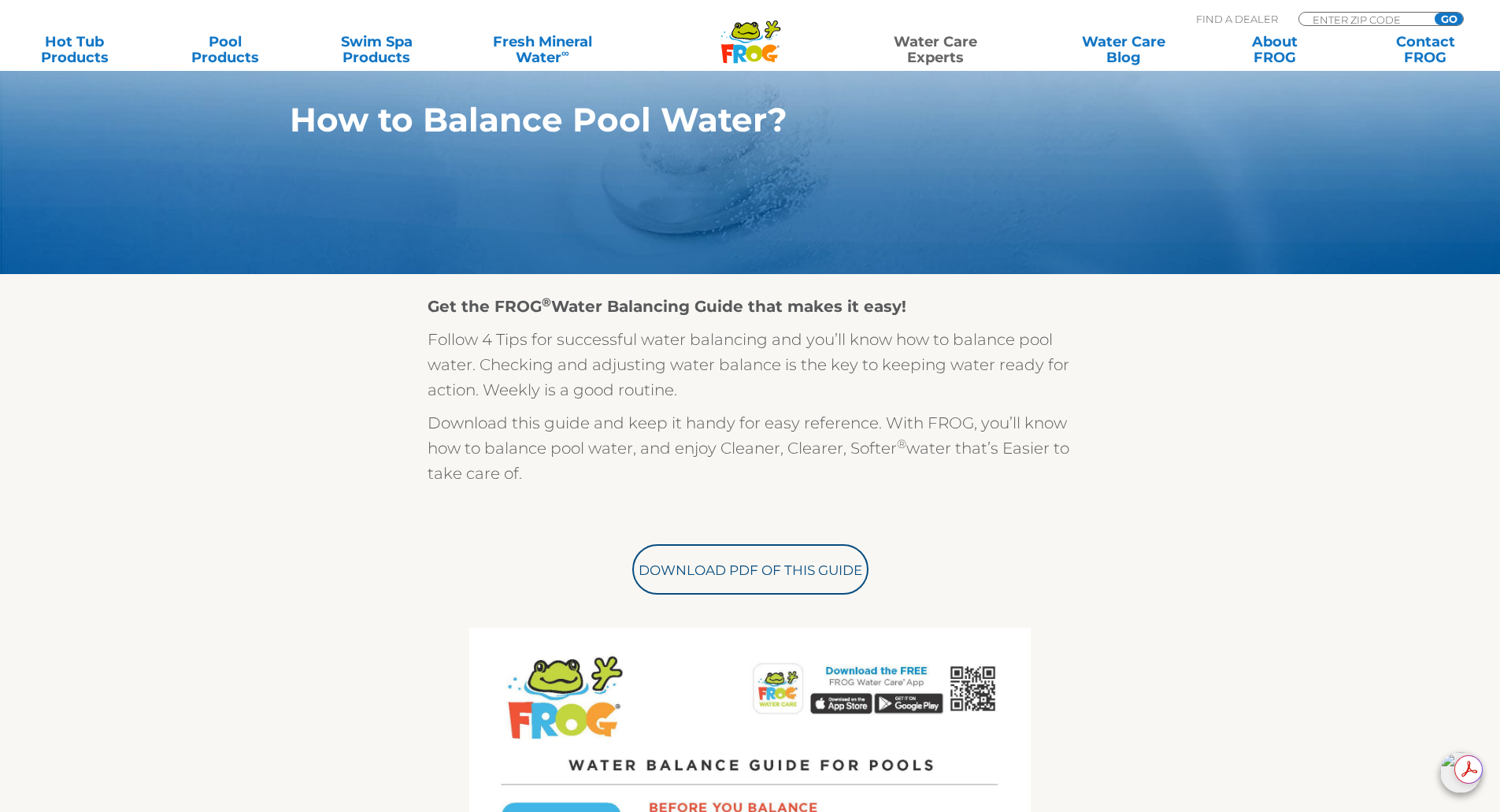
scroll to position [79, 0]
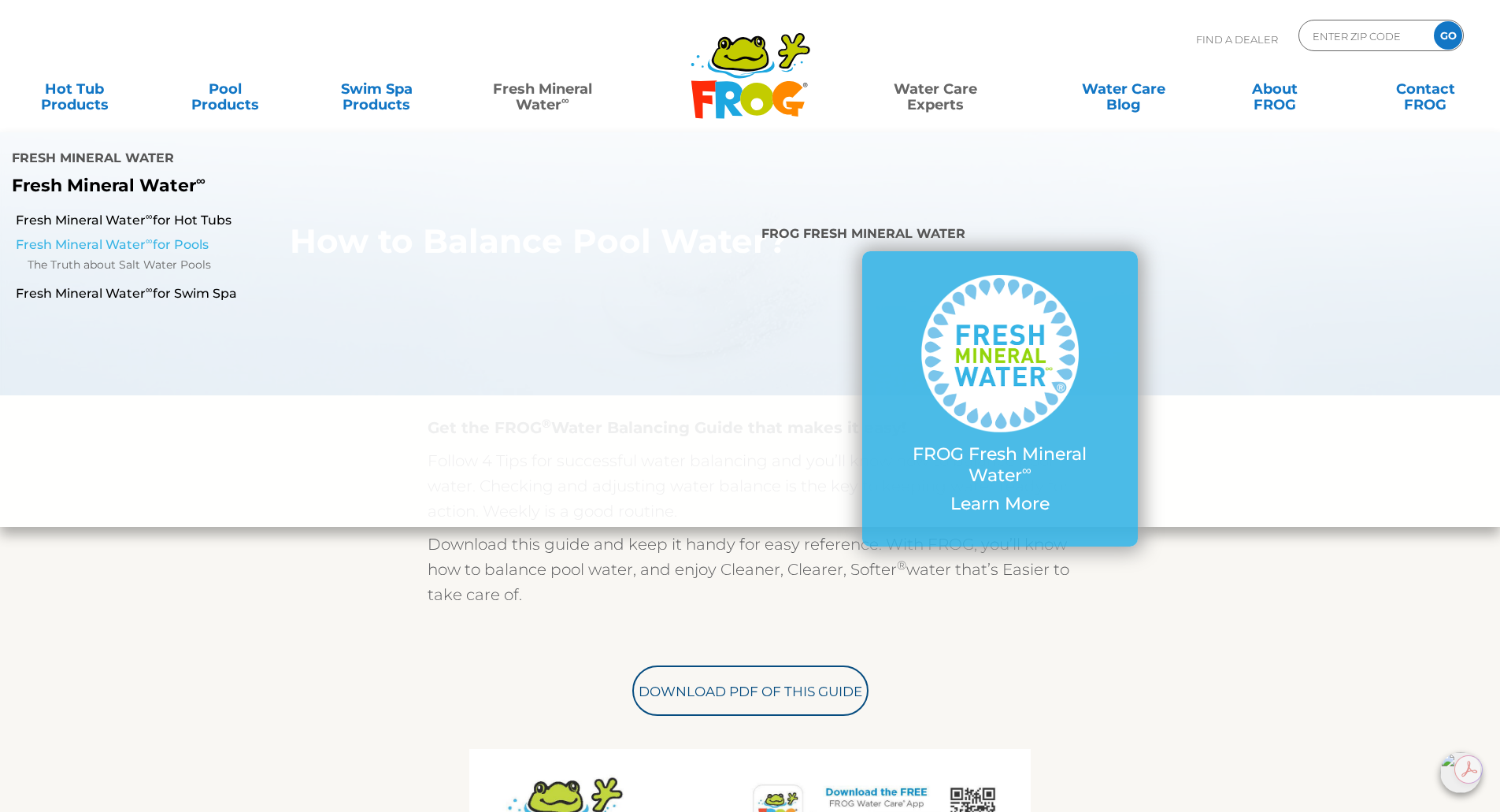
click at [195, 237] on link "Fresh Mineral Water ∞ for Pools" at bounding box center [258, 245] width 485 height 17
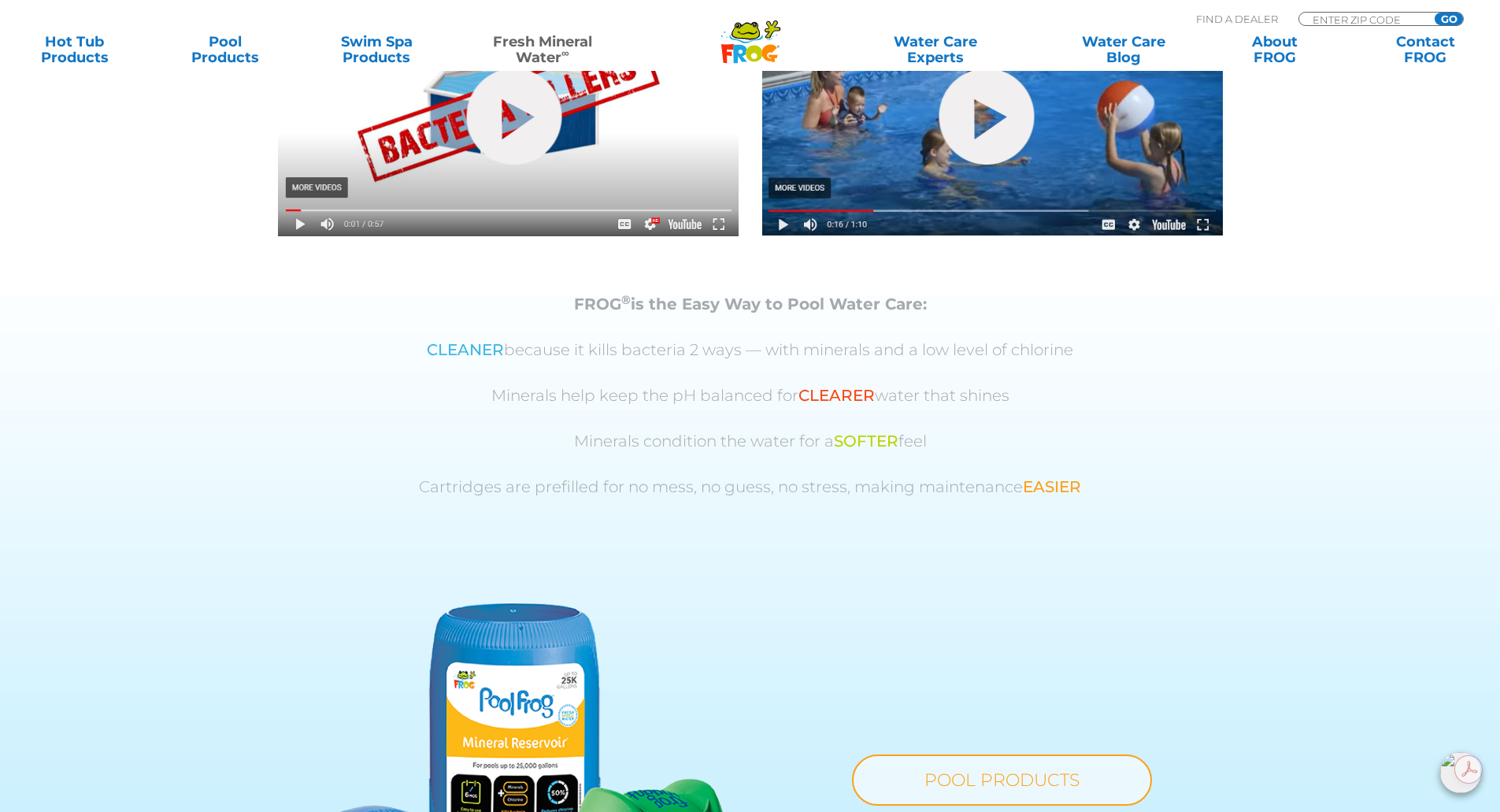
scroll to position [866, 0]
